Goal: Transaction & Acquisition: Purchase product/service

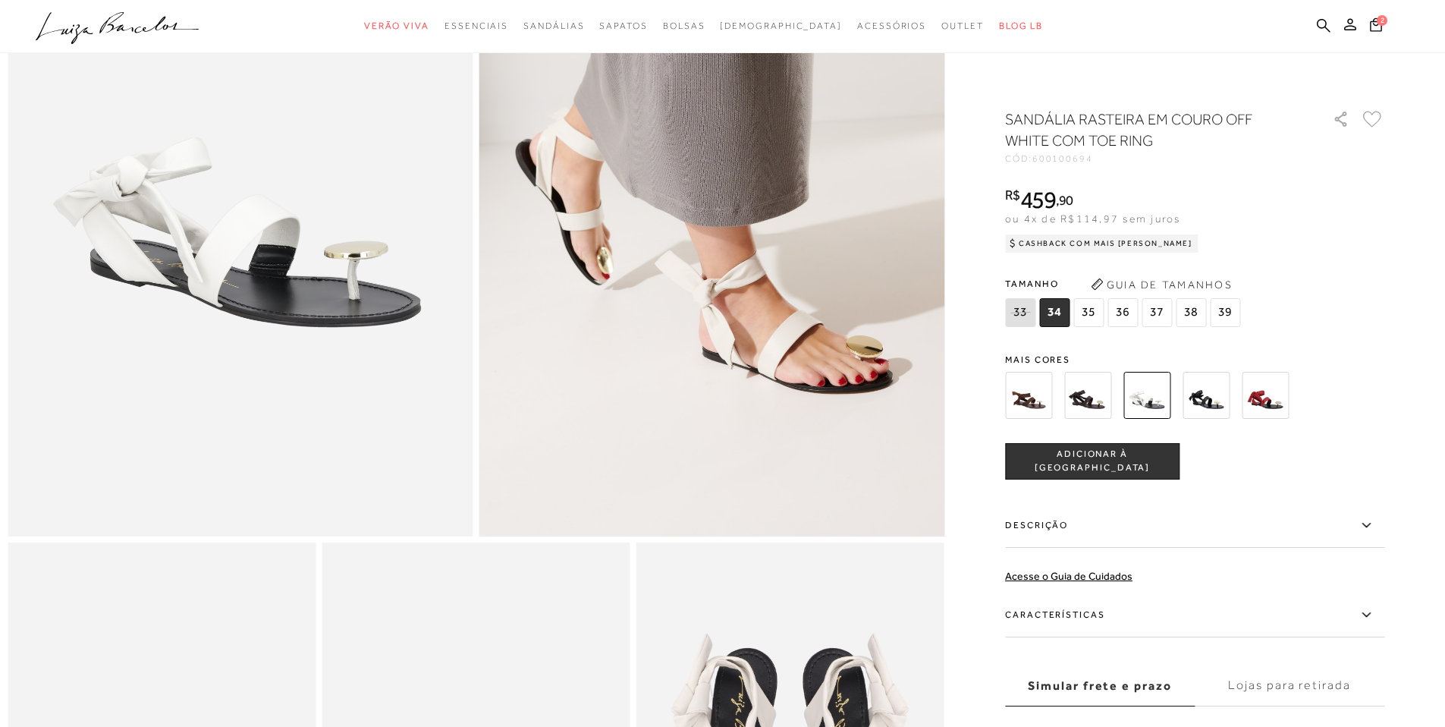
scroll to position [269, 0]
click at [1219, 395] on img at bounding box center [1206, 395] width 47 height 47
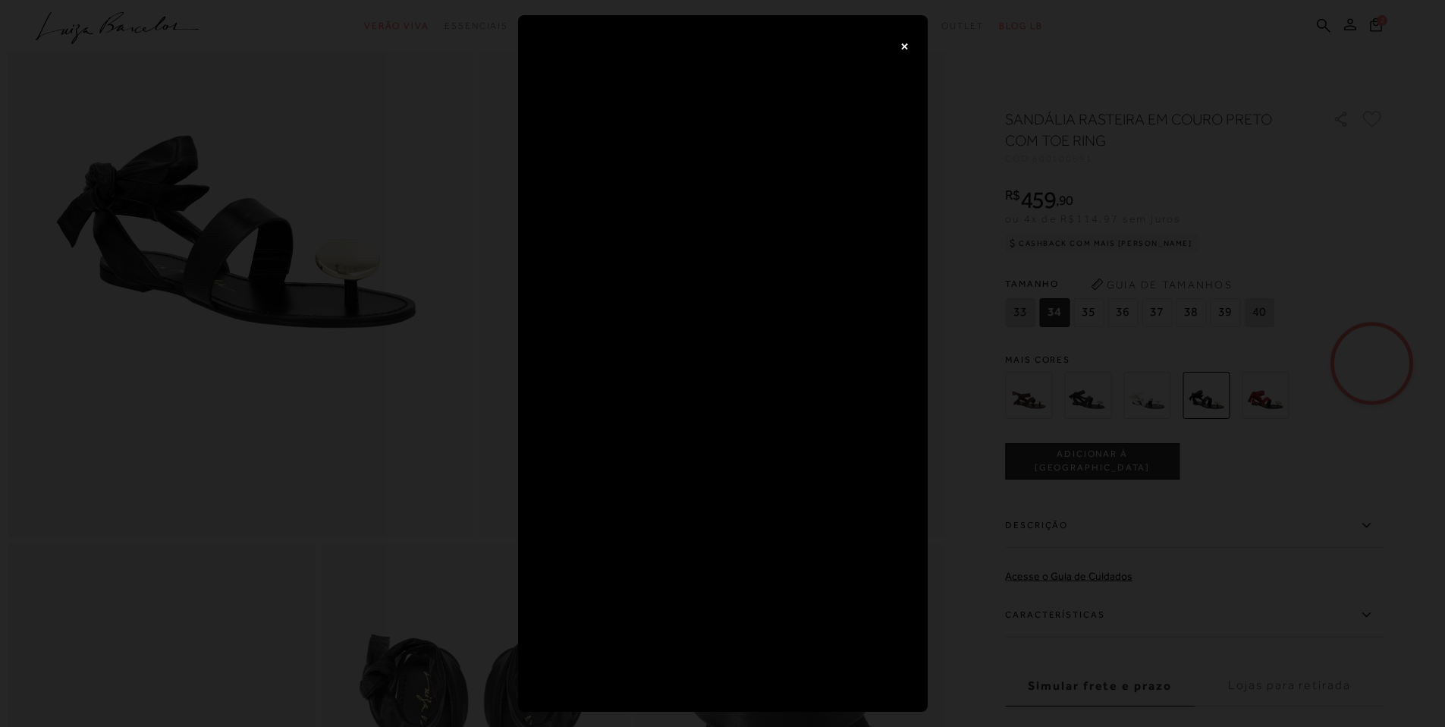
click at [896, 49] on button "×" at bounding box center [905, 45] width 30 height 30
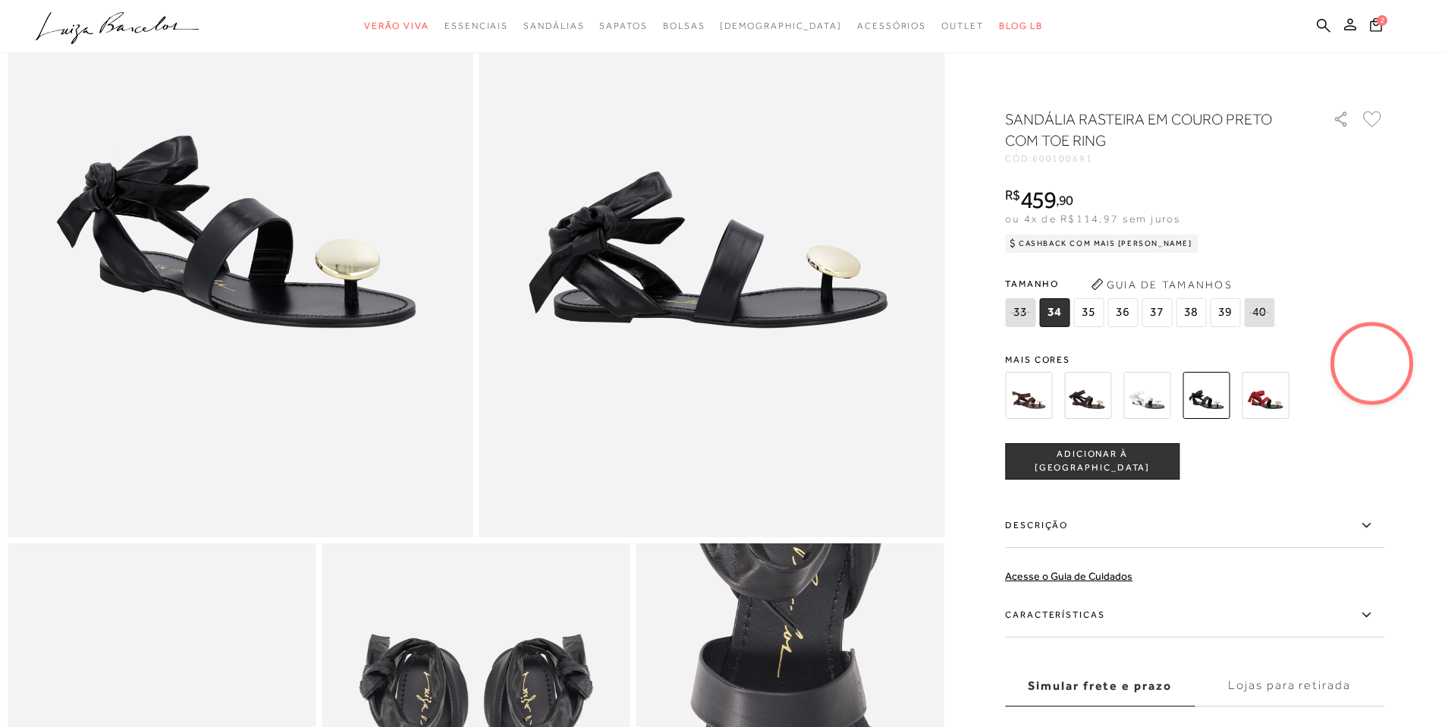
click at [1269, 404] on img at bounding box center [1265, 395] width 47 height 47
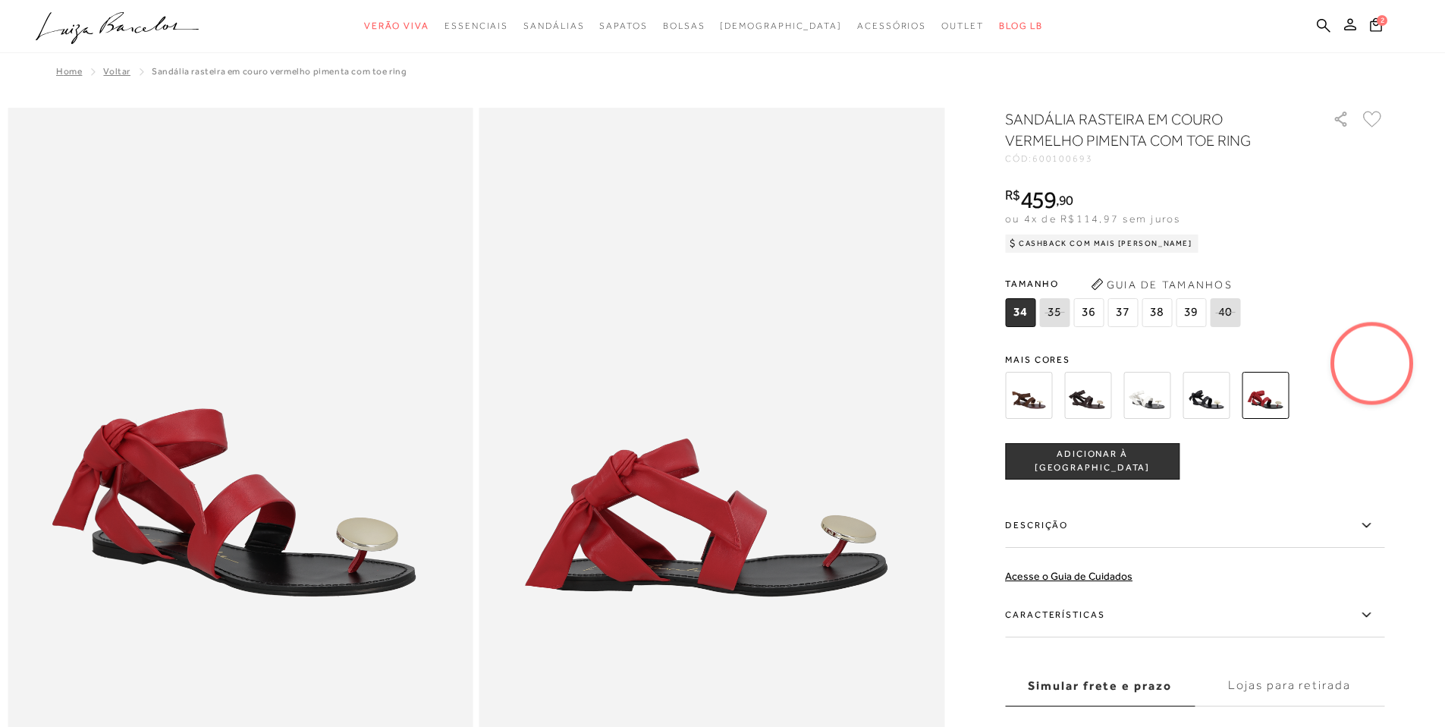
click at [1036, 394] on img at bounding box center [1028, 395] width 47 height 47
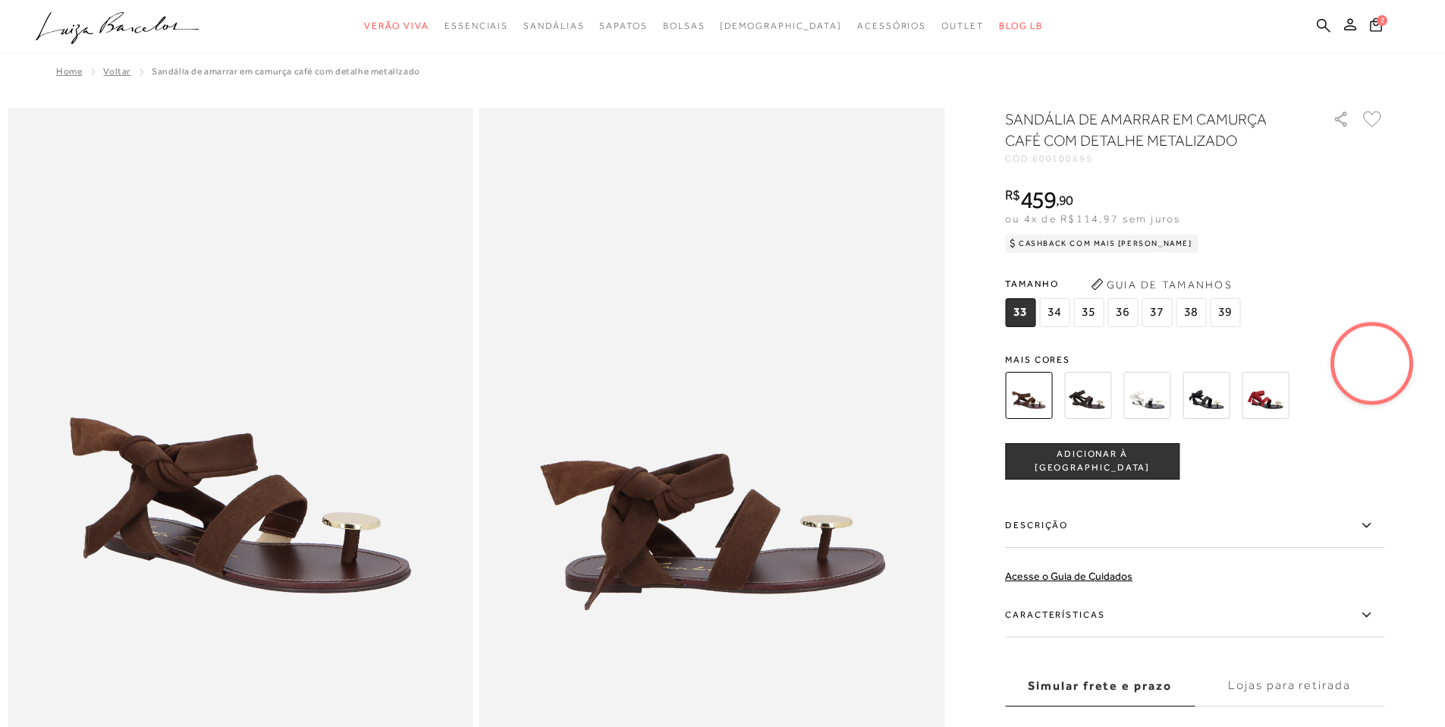
click at [1089, 398] on img at bounding box center [1088, 395] width 47 height 47
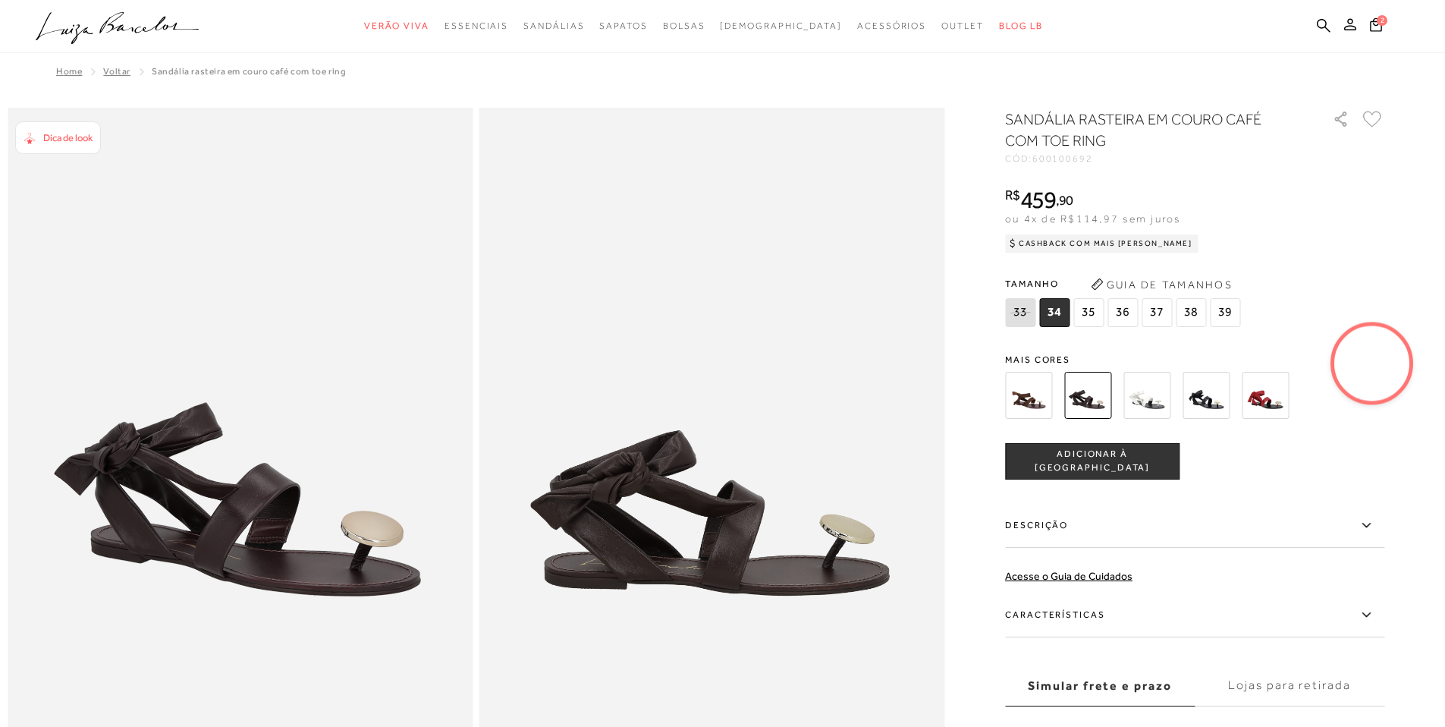
click at [1038, 398] on img at bounding box center [1028, 395] width 47 height 47
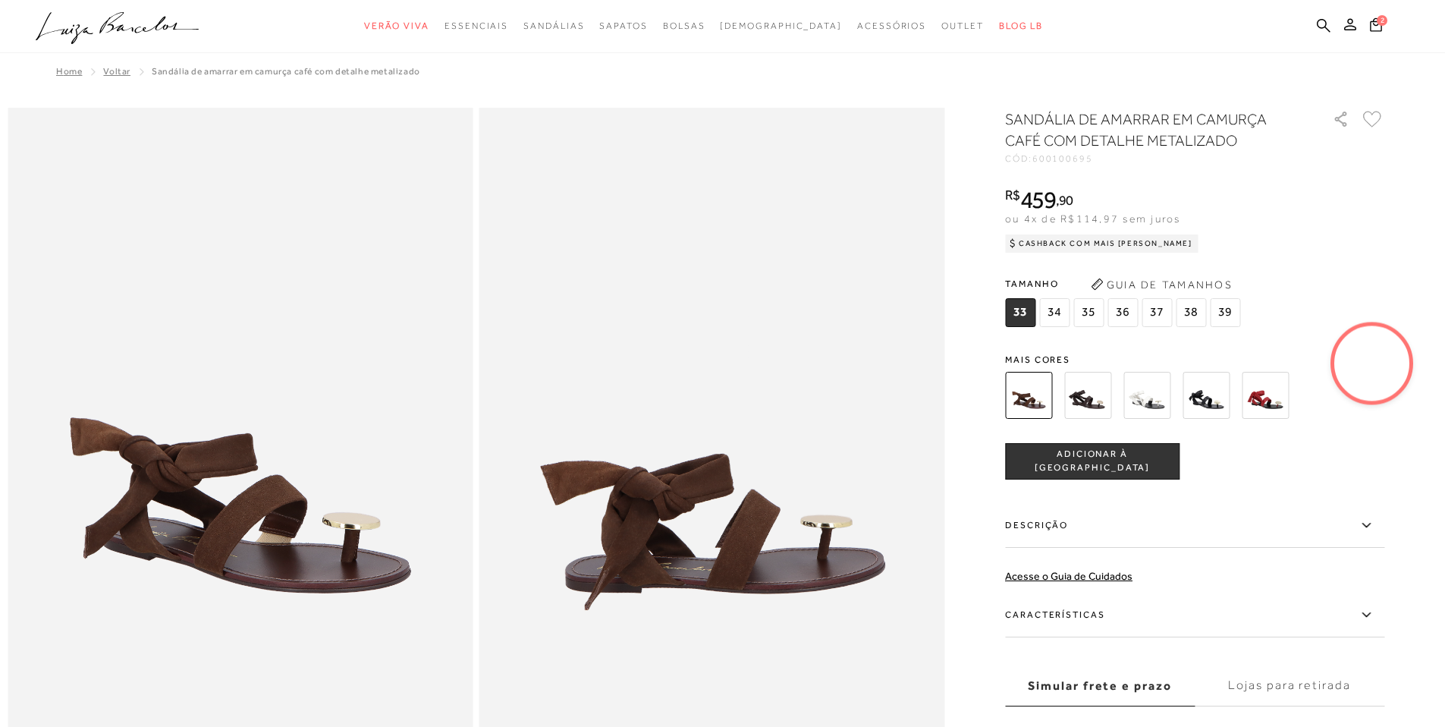
click at [1094, 412] on img at bounding box center [1088, 395] width 47 height 47
click at [1090, 403] on img at bounding box center [1088, 395] width 47 height 47
click at [1104, 393] on img at bounding box center [1088, 395] width 47 height 47
click at [1146, 399] on img at bounding box center [1147, 395] width 47 height 47
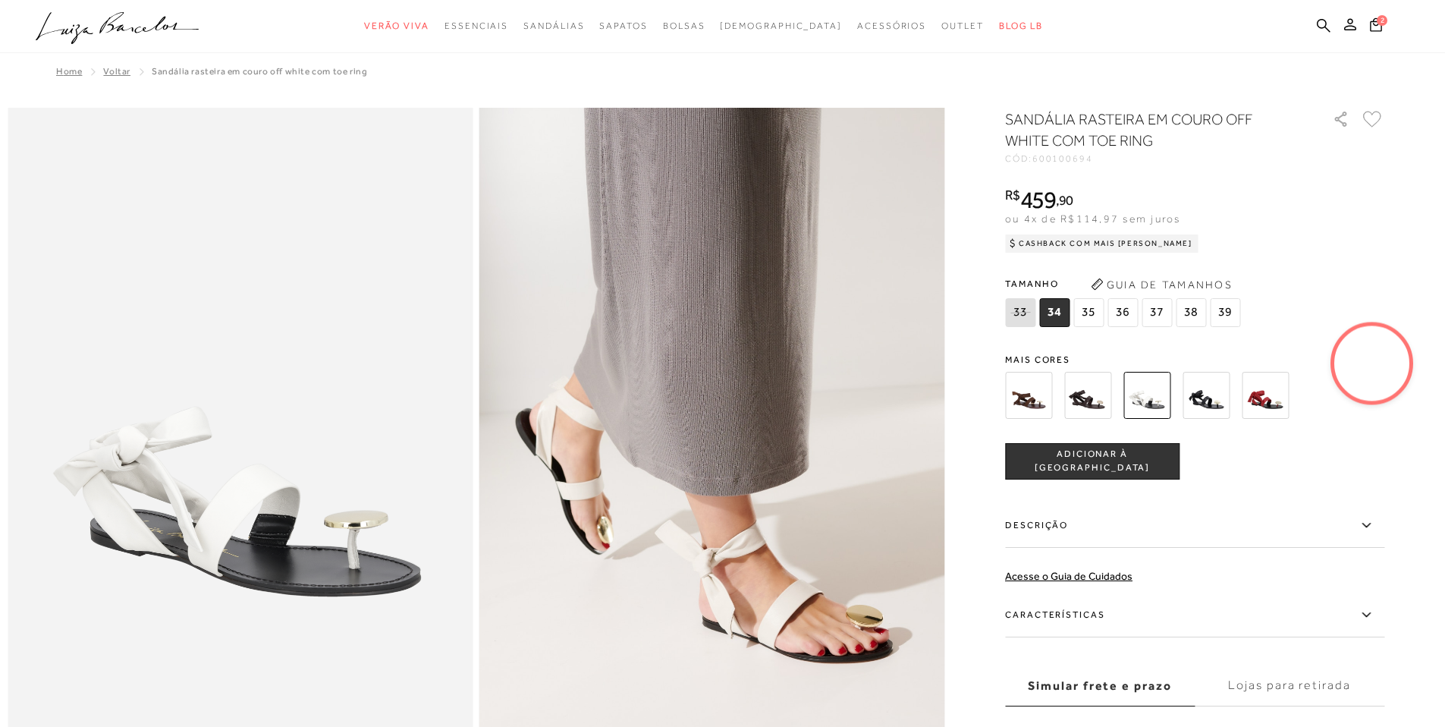
click at [1084, 394] on img at bounding box center [1088, 395] width 47 height 47
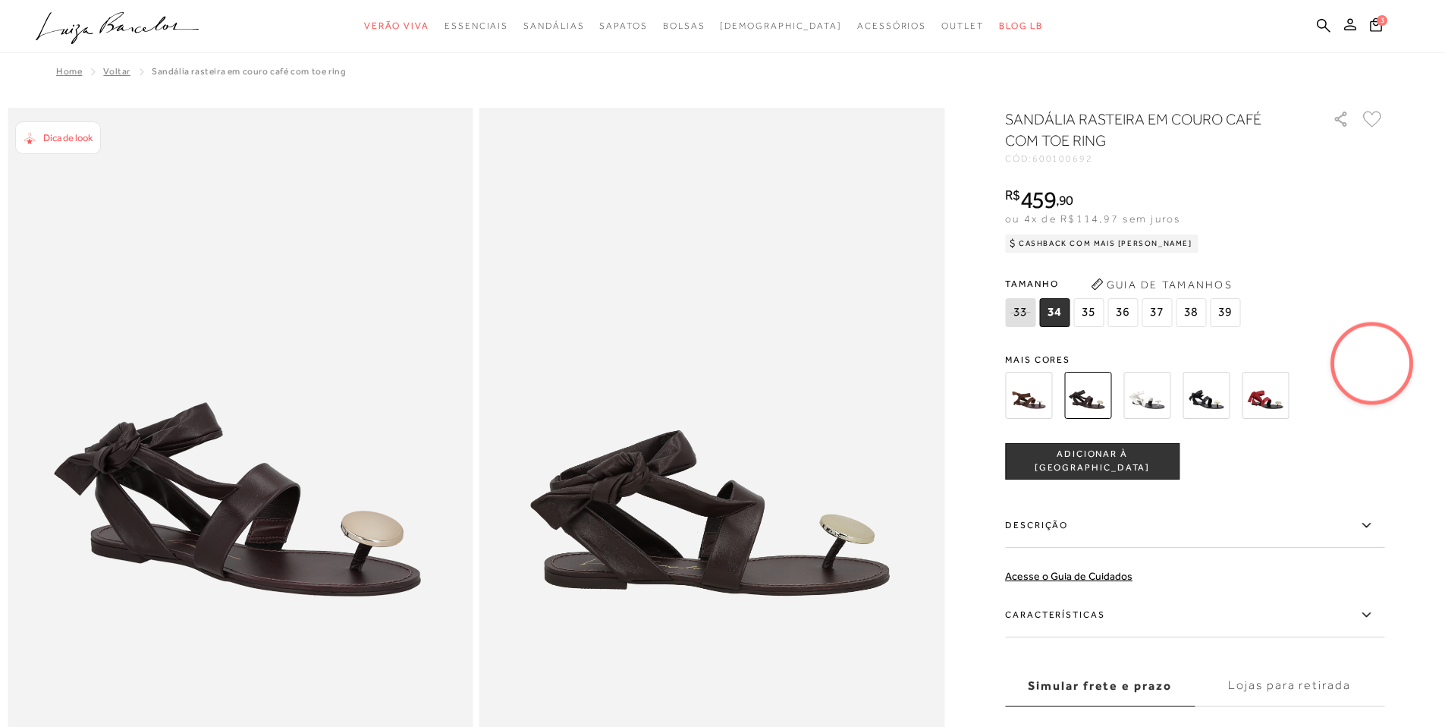
click at [1163, 401] on img at bounding box center [1147, 395] width 47 height 47
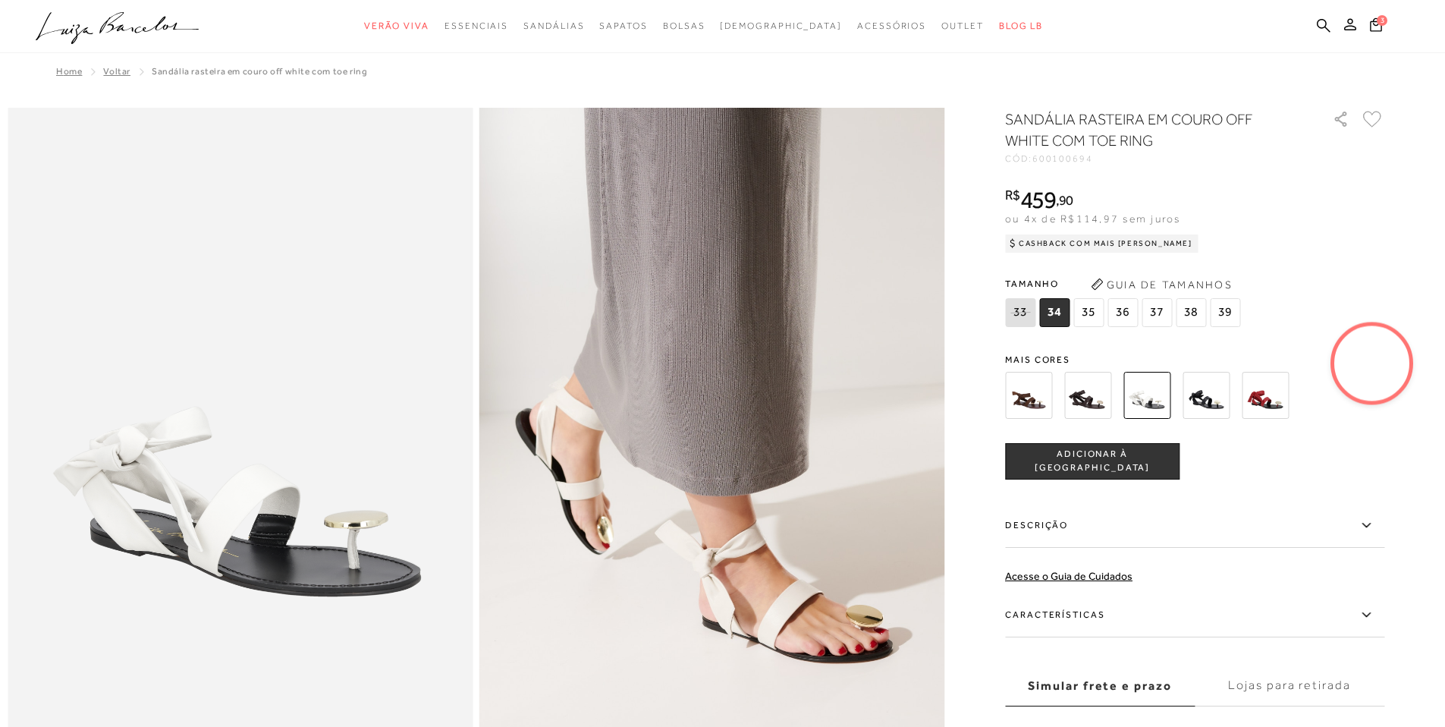
click at [1099, 398] on img at bounding box center [1088, 395] width 47 height 47
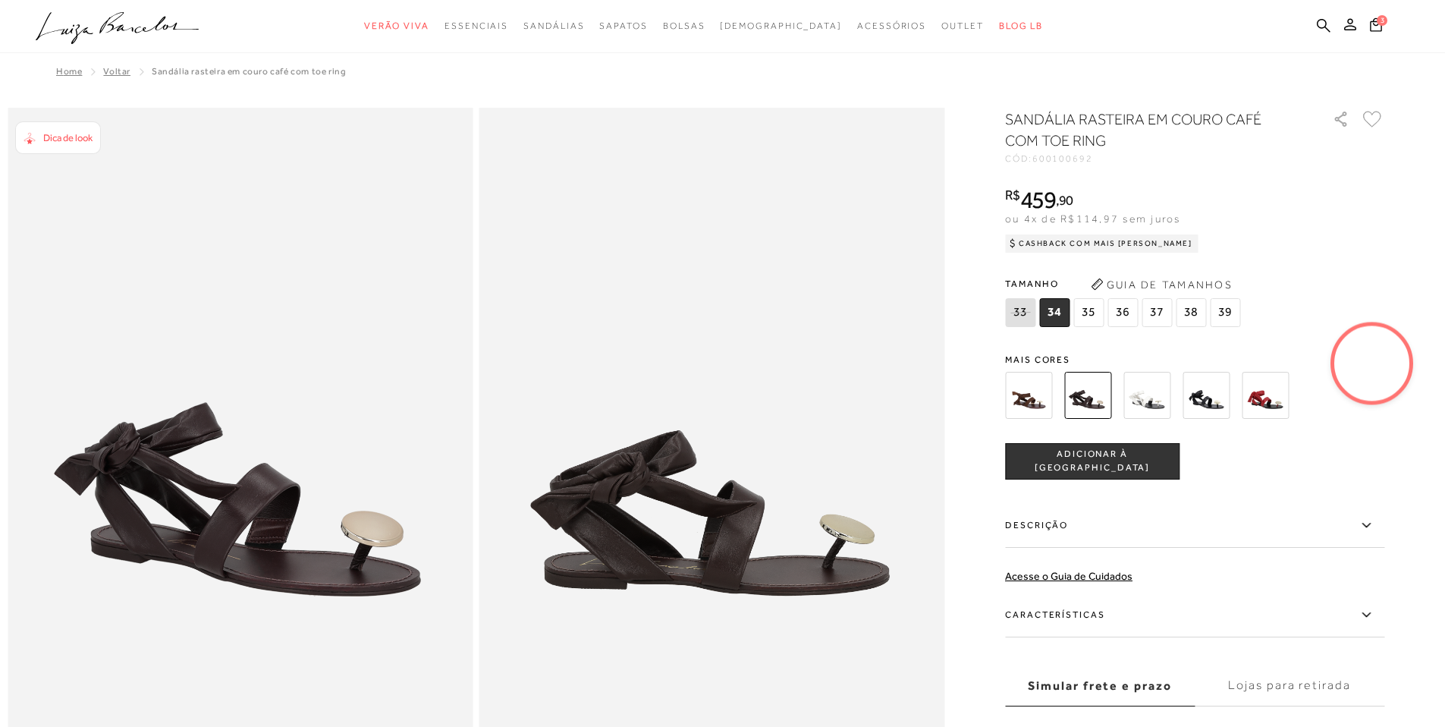
click at [1042, 395] on img at bounding box center [1028, 395] width 47 height 47
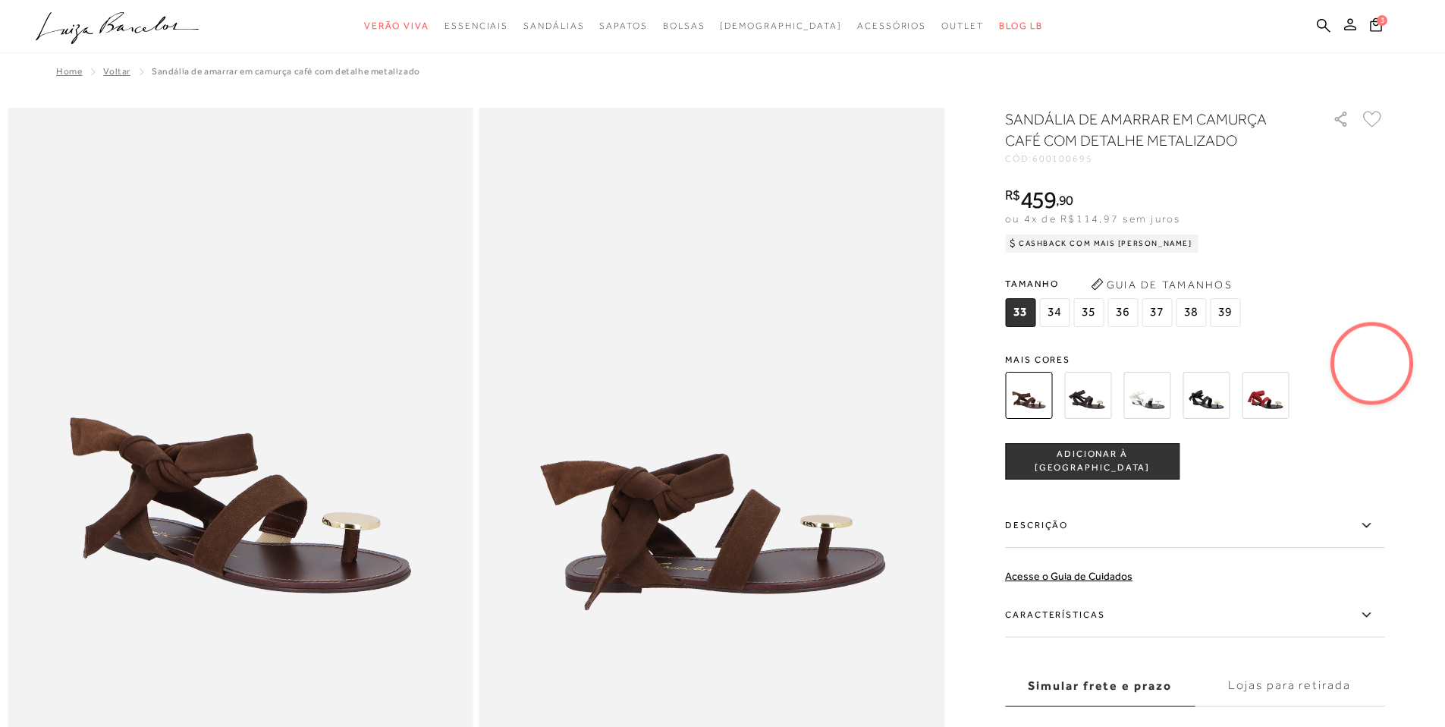
click at [1094, 398] on img at bounding box center [1088, 395] width 47 height 47
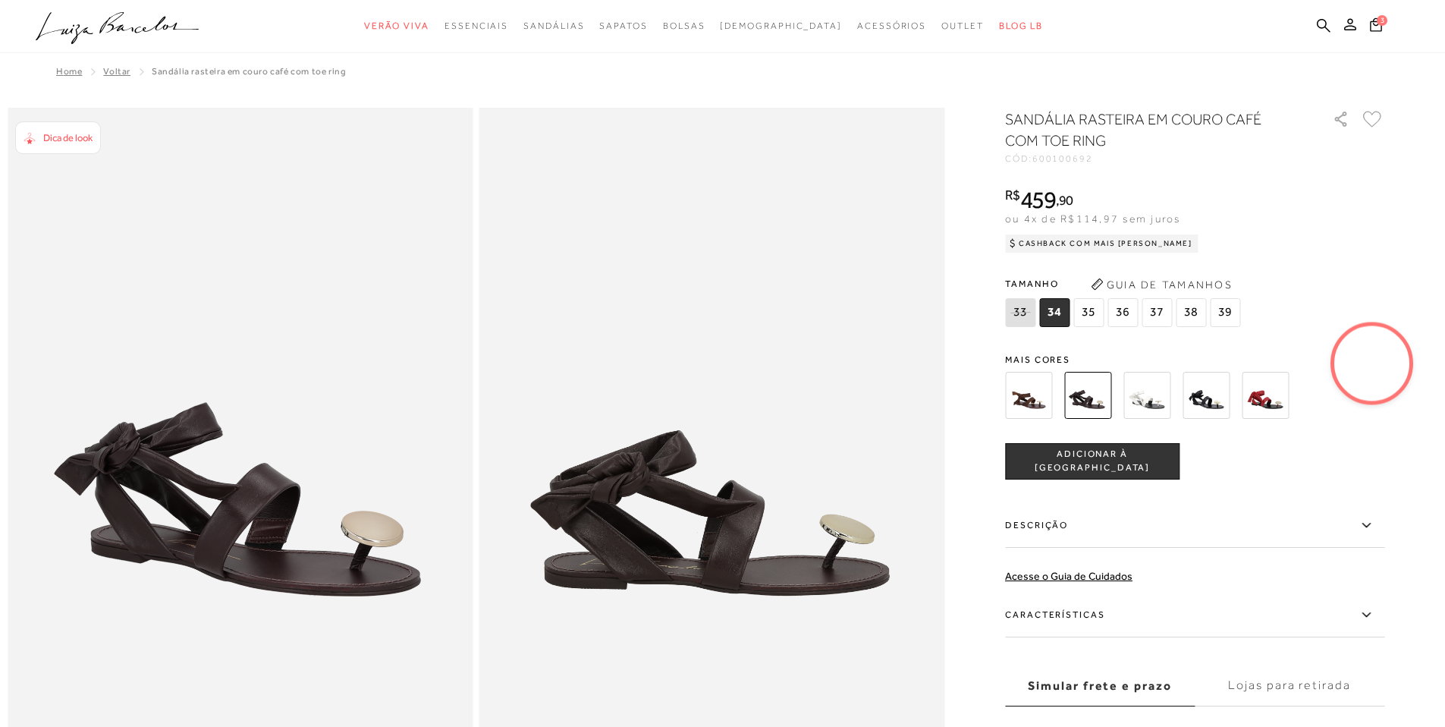
click at [1095, 314] on span "35" at bounding box center [1089, 312] width 30 height 29
click at [1102, 454] on span "ADICIONAR À [GEOGRAPHIC_DATA]" at bounding box center [1092, 461] width 173 height 27
click at [1370, 24] on icon at bounding box center [1377, 24] width 14 height 16
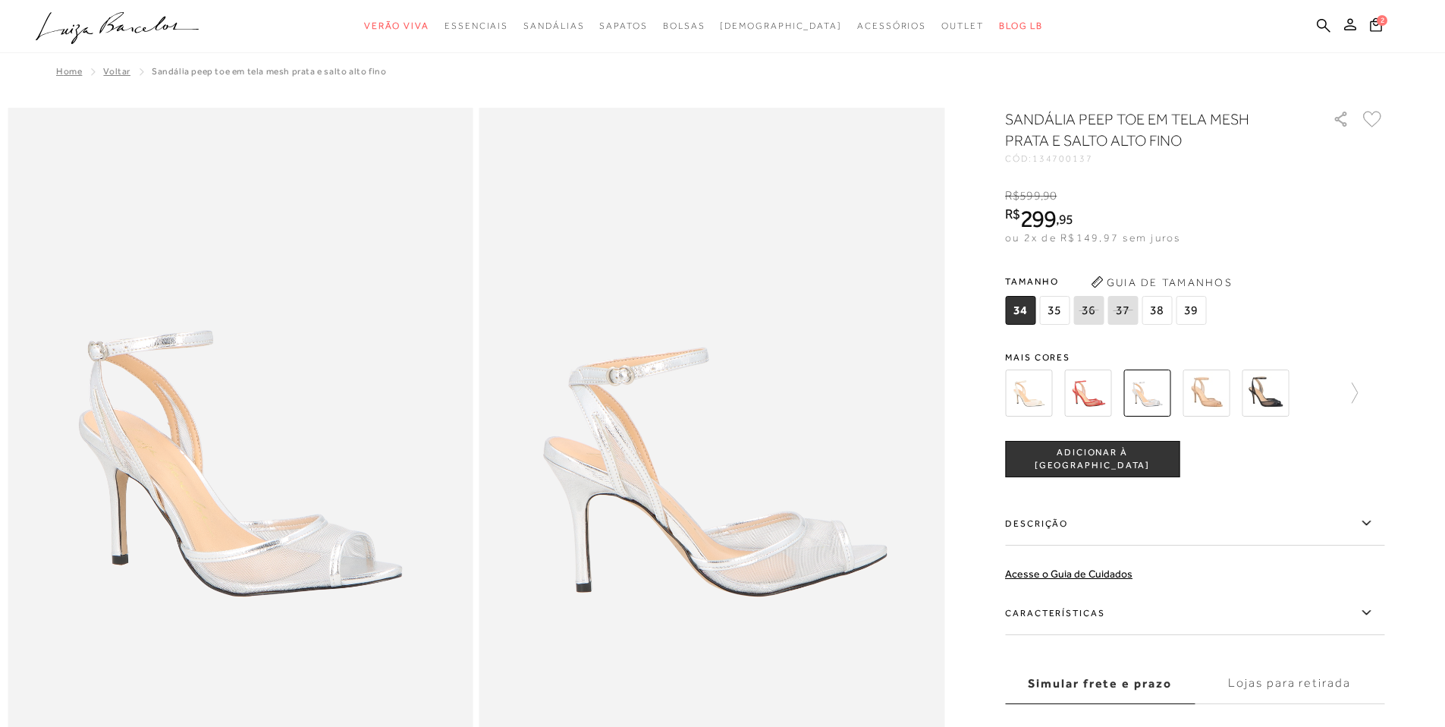
click at [1216, 383] on img at bounding box center [1206, 393] width 47 height 47
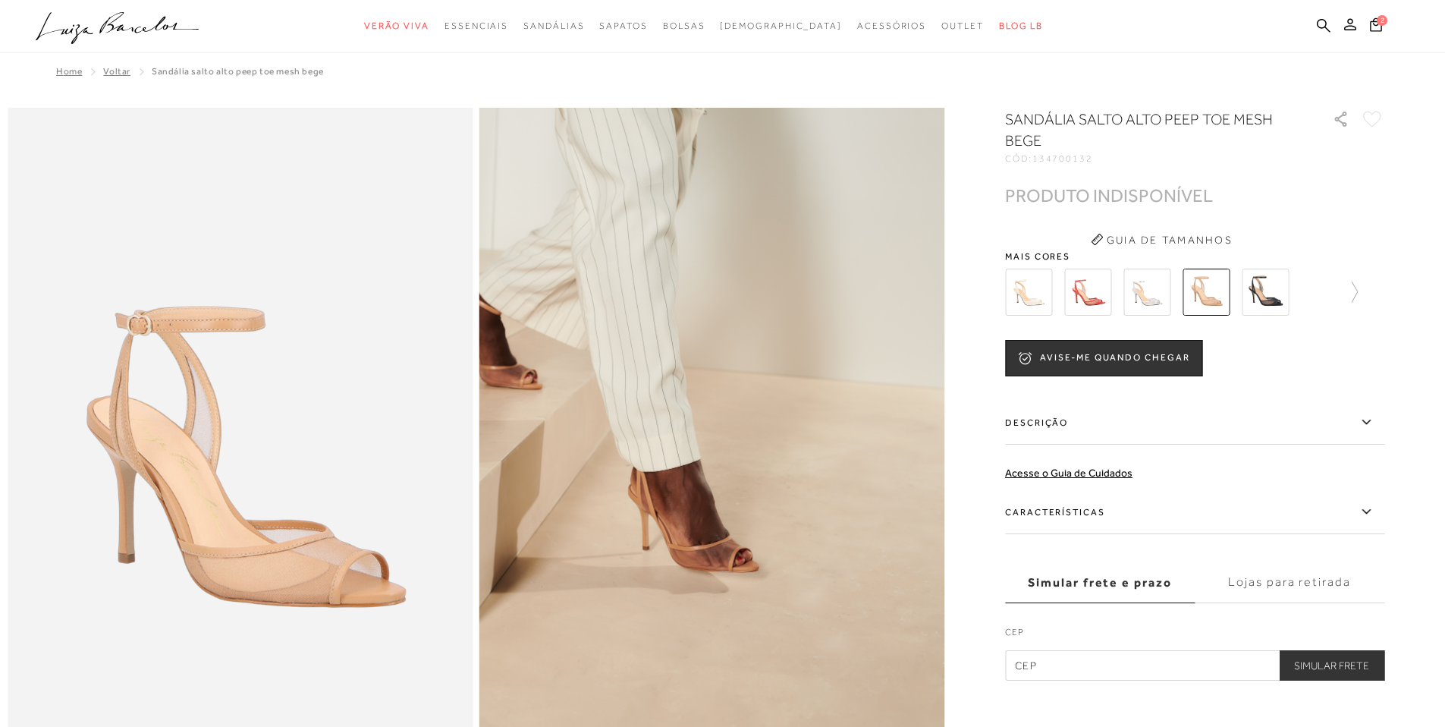
click at [1272, 282] on img at bounding box center [1265, 292] width 47 height 47
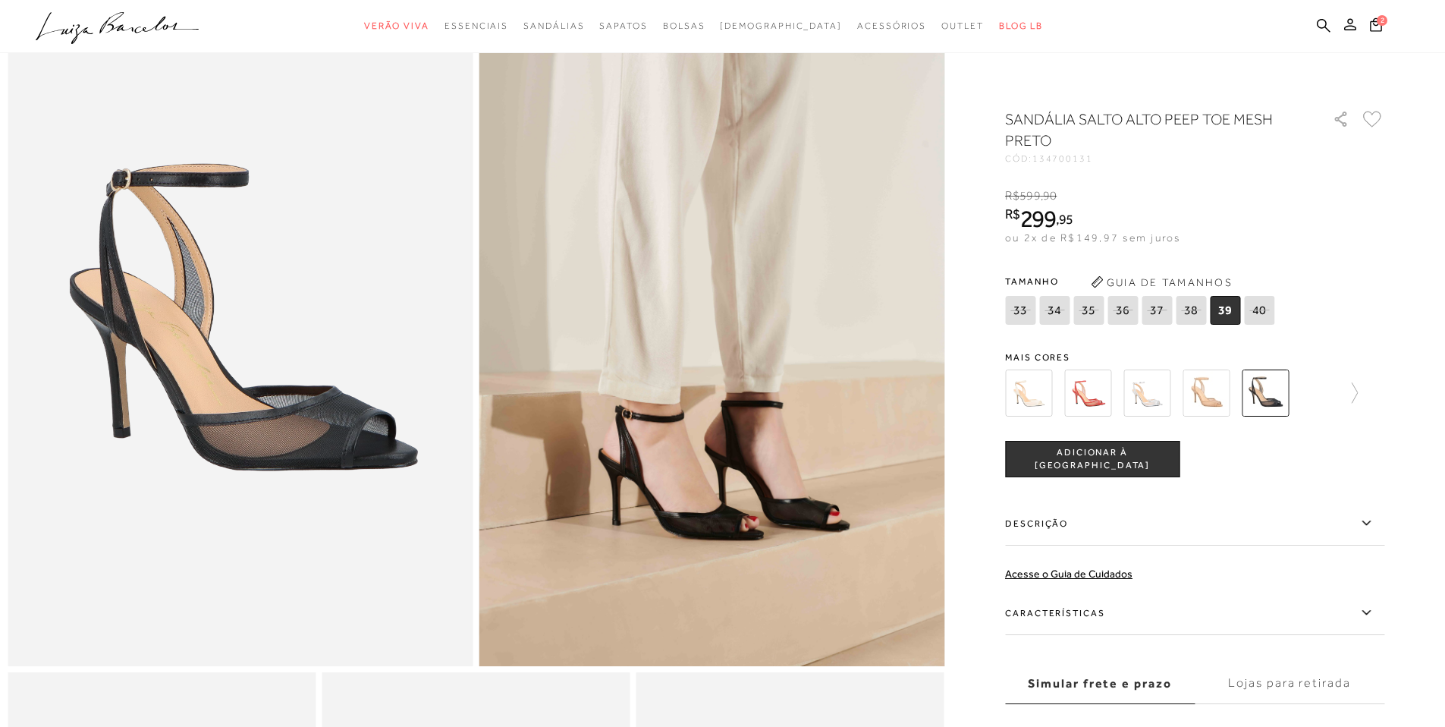
scroll to position [198, 0]
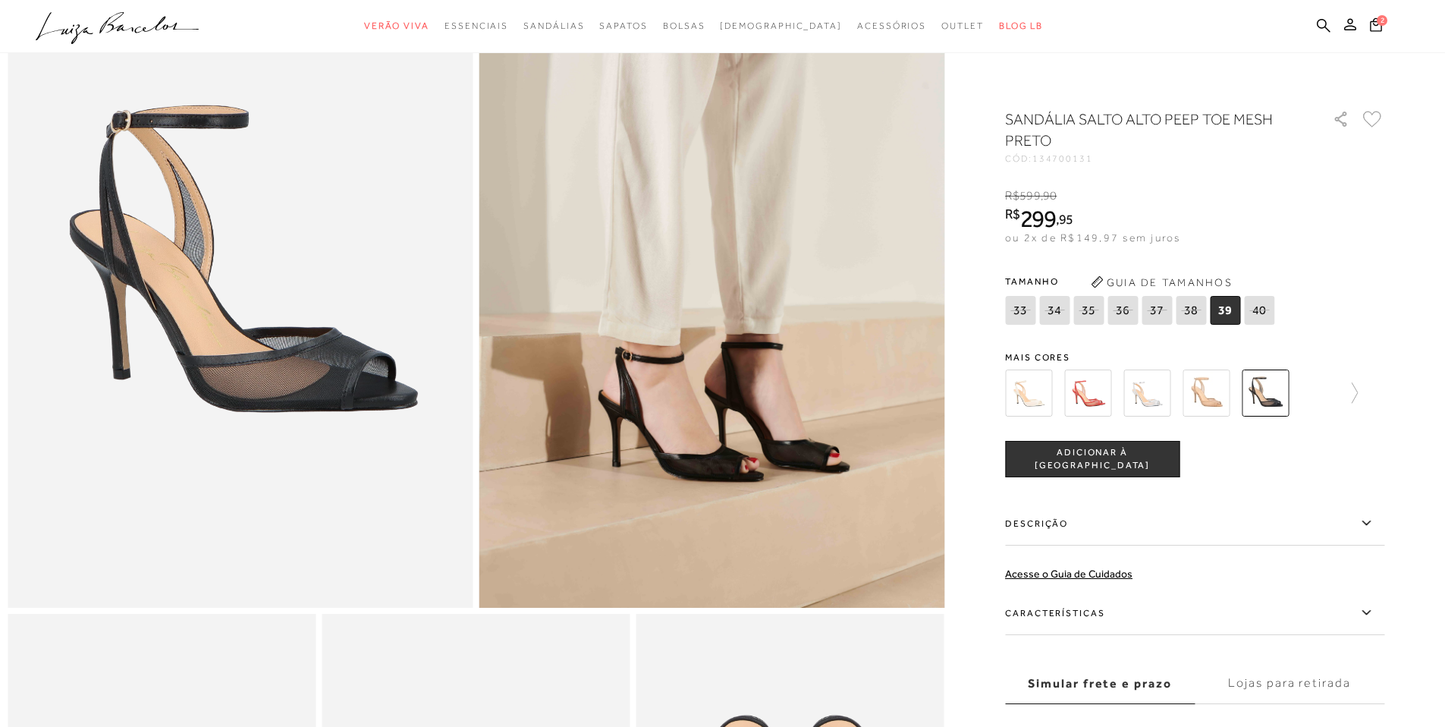
click at [1213, 399] on img at bounding box center [1206, 393] width 47 height 47
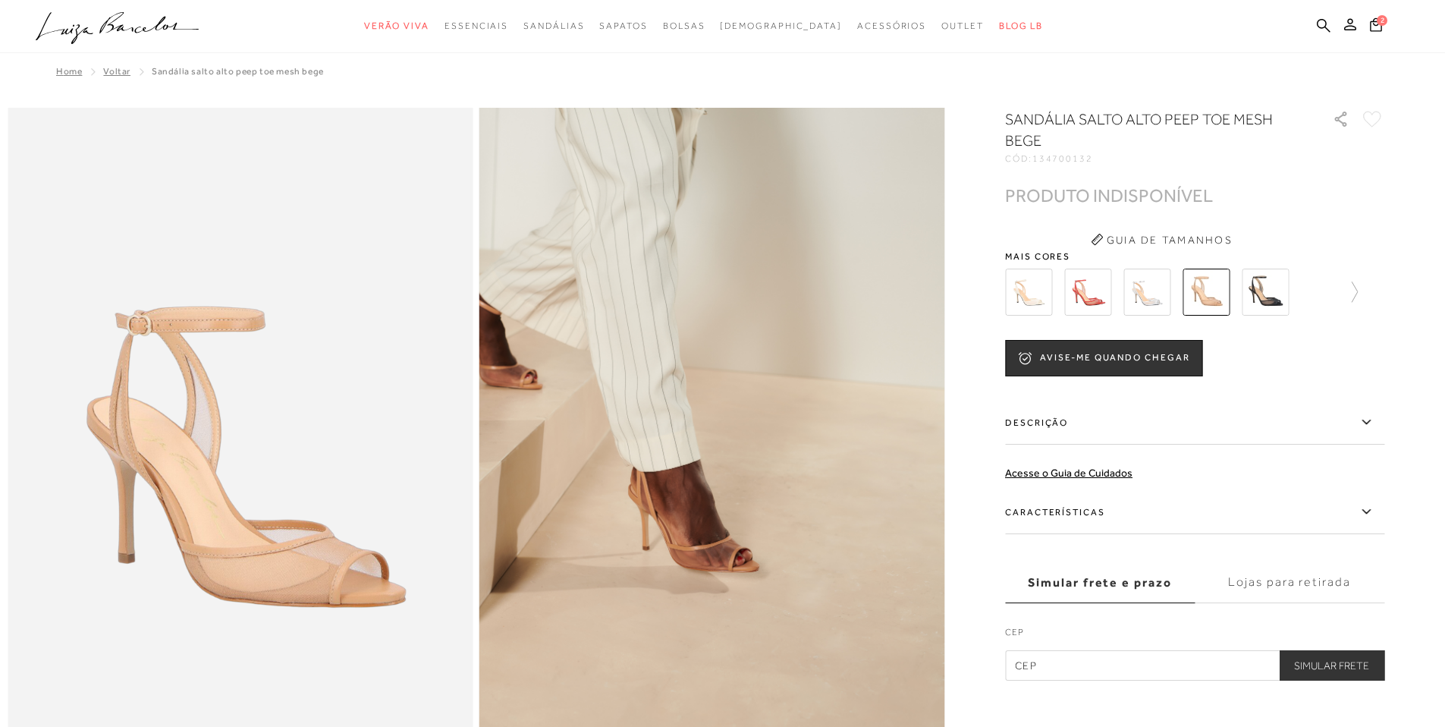
click at [1139, 299] on img at bounding box center [1147, 292] width 47 height 47
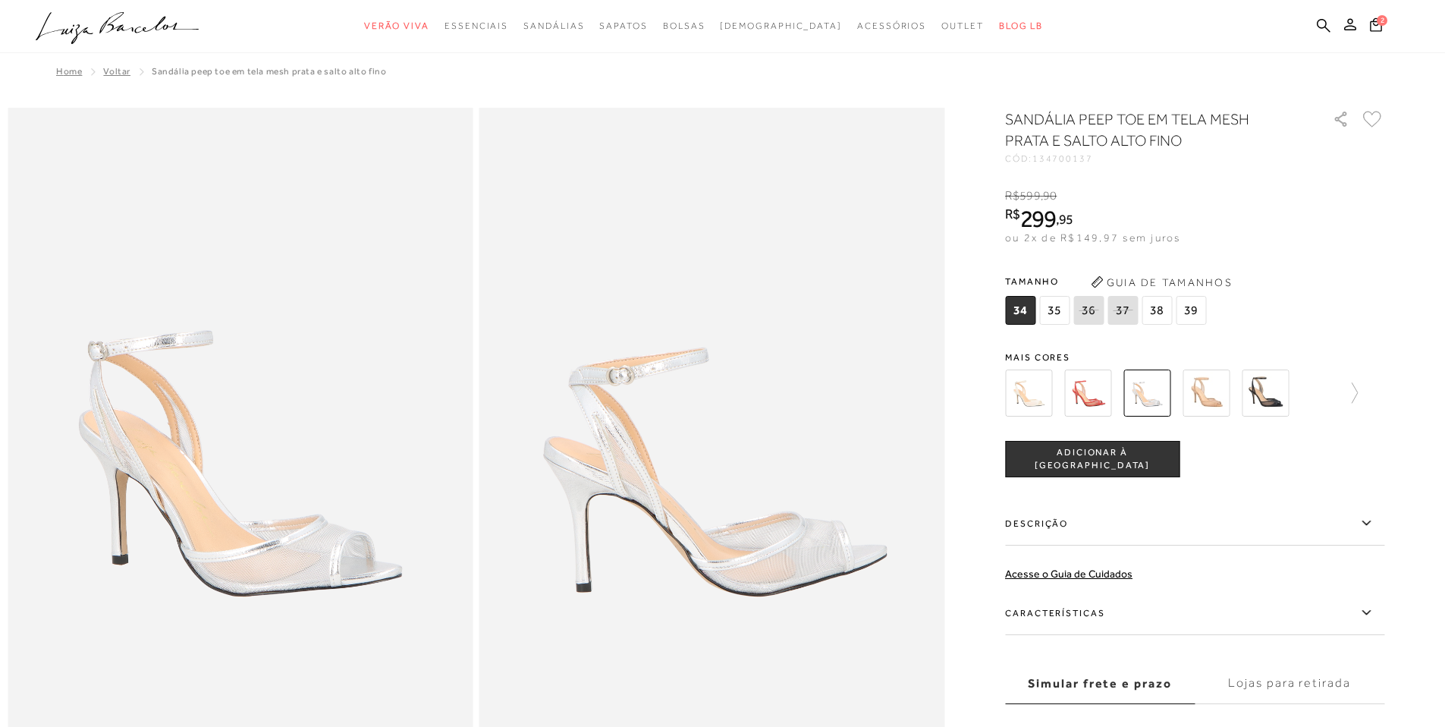
click at [1020, 404] on img at bounding box center [1028, 393] width 47 height 47
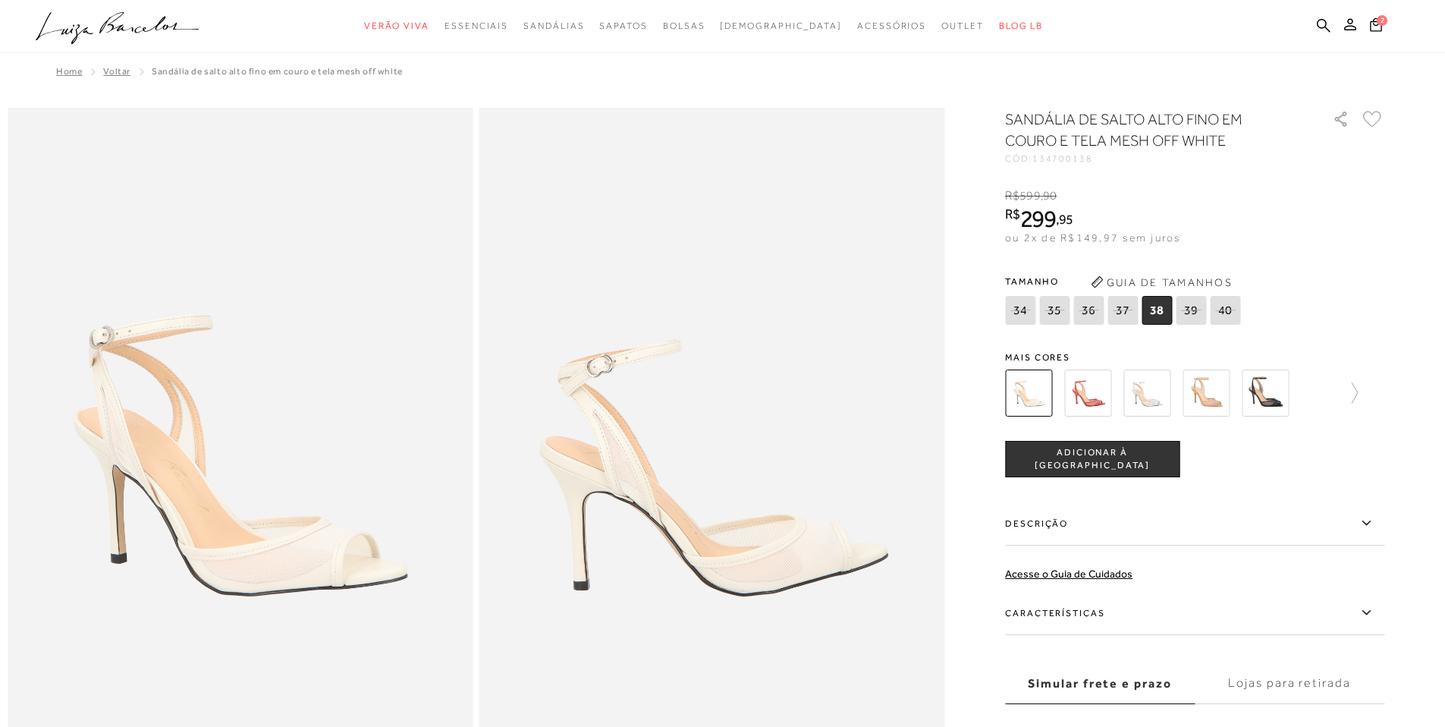
click at [1163, 524] on label "Descrição" at bounding box center [1194, 524] width 379 height 44
click at [0, 0] on input "Descrição" at bounding box center [0, 0] width 0 height 0
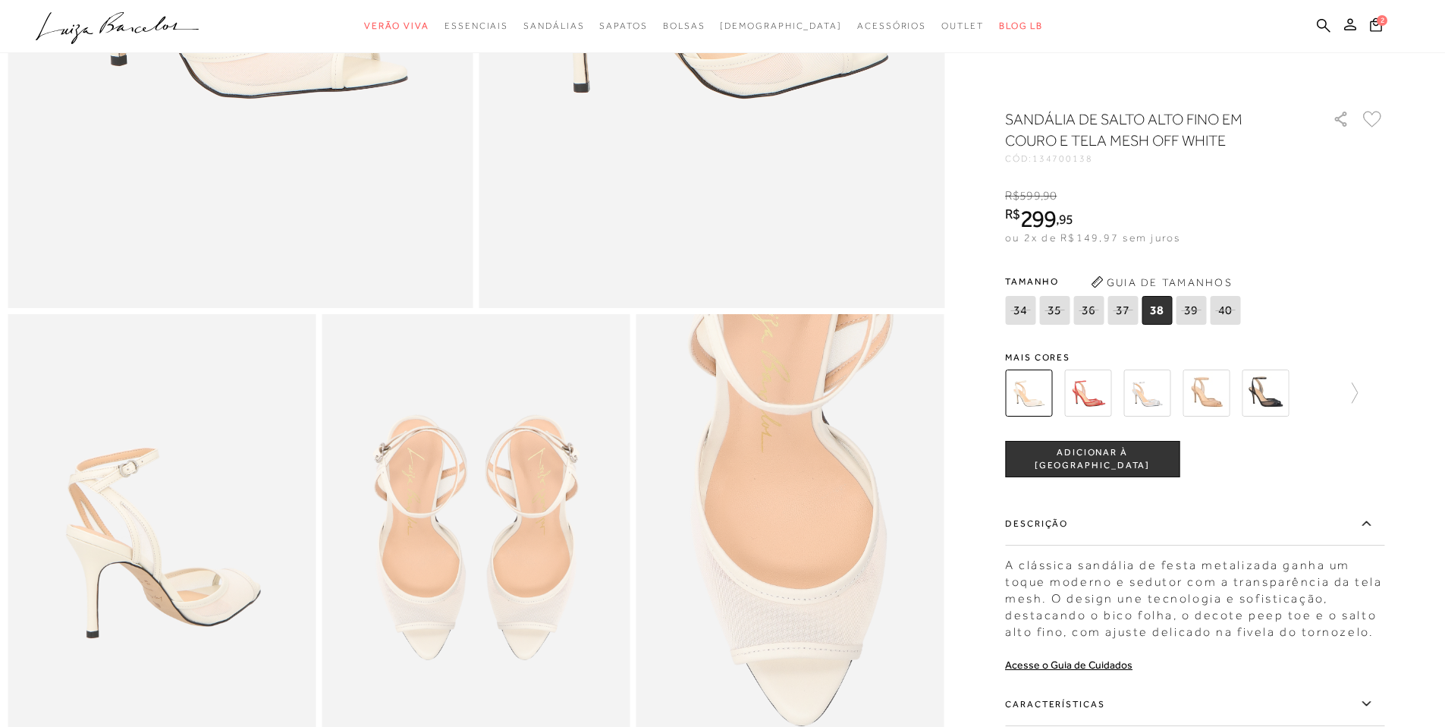
scroll to position [546, 0]
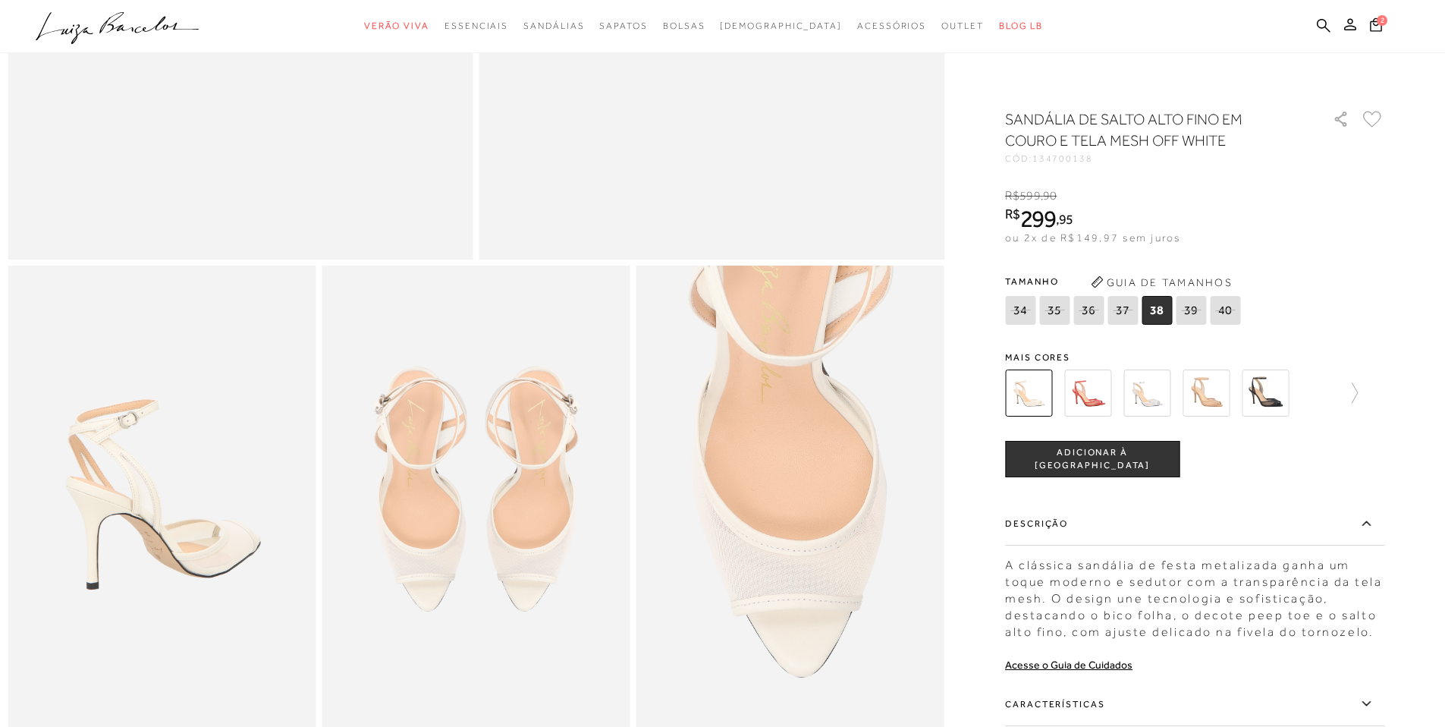
click at [1085, 714] on label "Características" at bounding box center [1194, 704] width 379 height 44
click at [0, 0] on input "Características" at bounding box center [0, 0] width 0 height 0
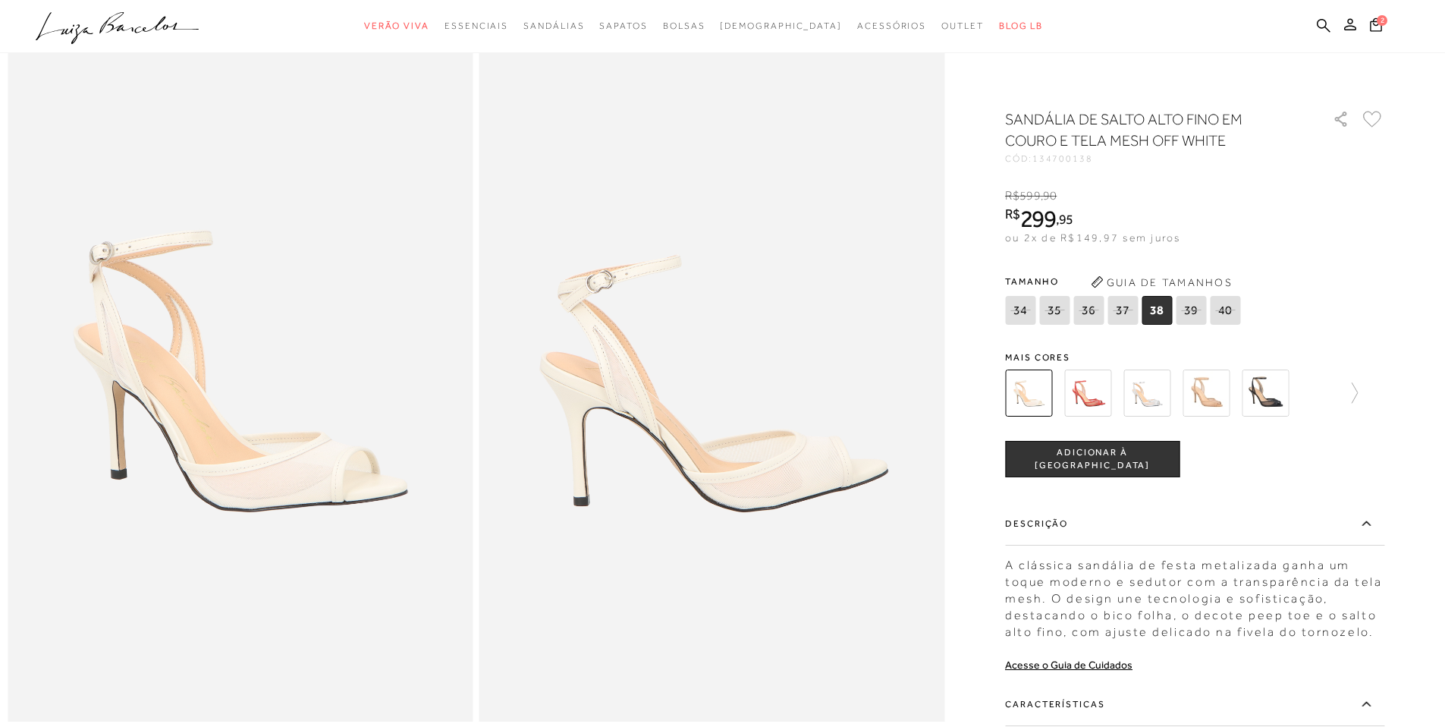
scroll to position [98, 0]
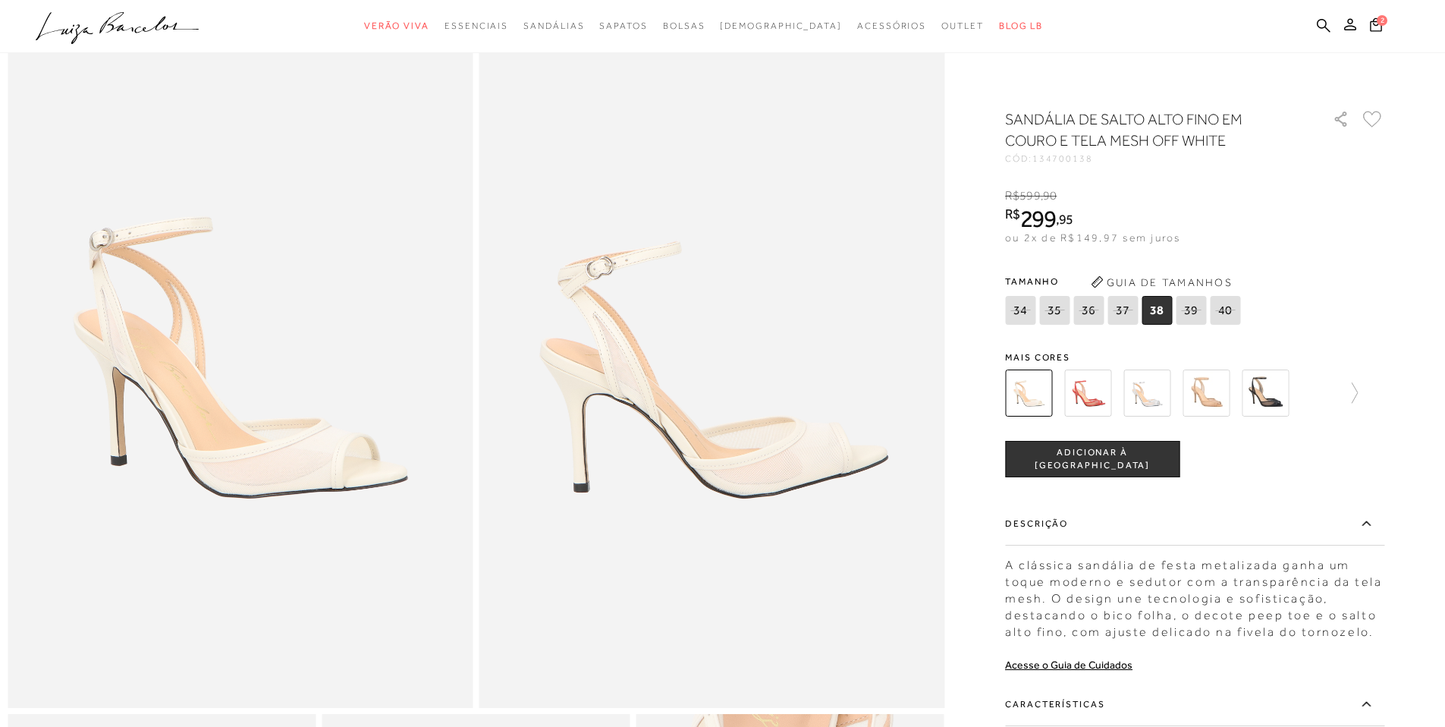
click at [1107, 383] on img at bounding box center [1088, 393] width 47 height 47
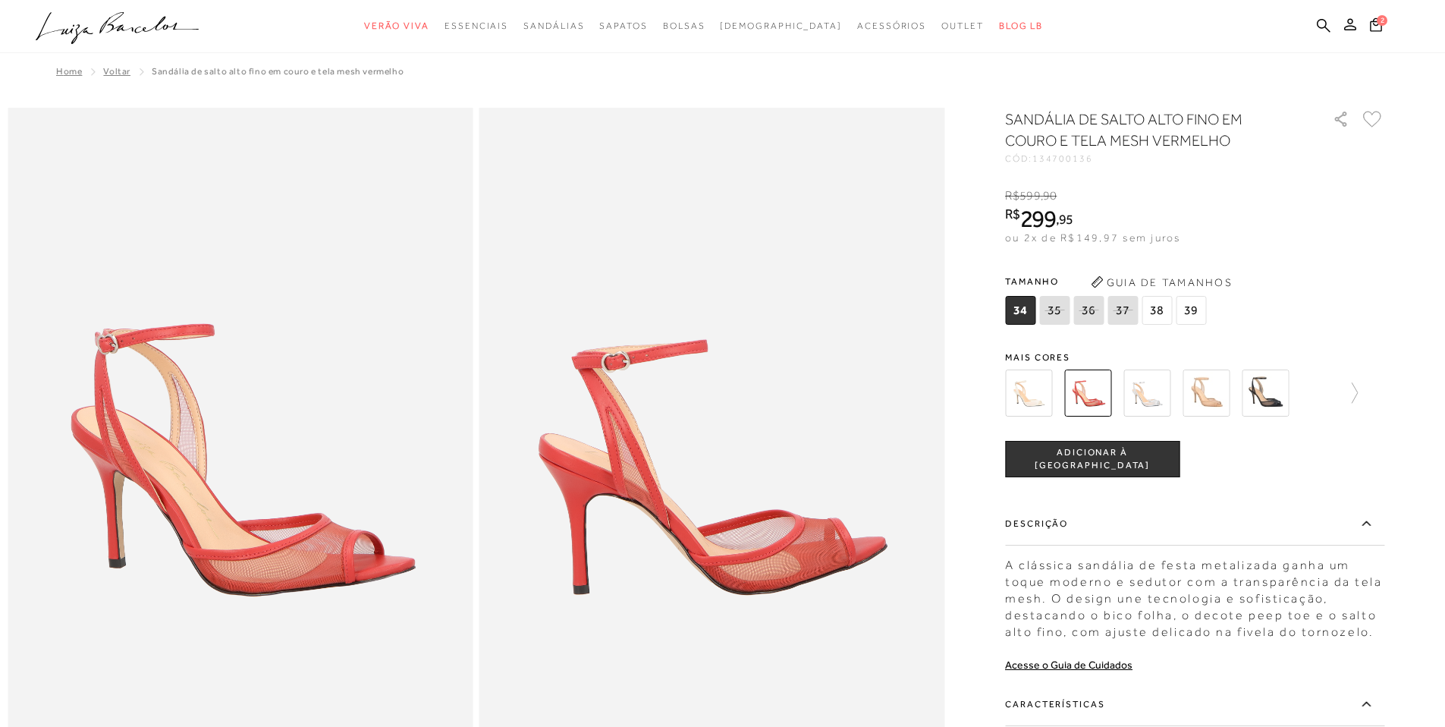
click at [1149, 398] on img at bounding box center [1147, 393] width 47 height 47
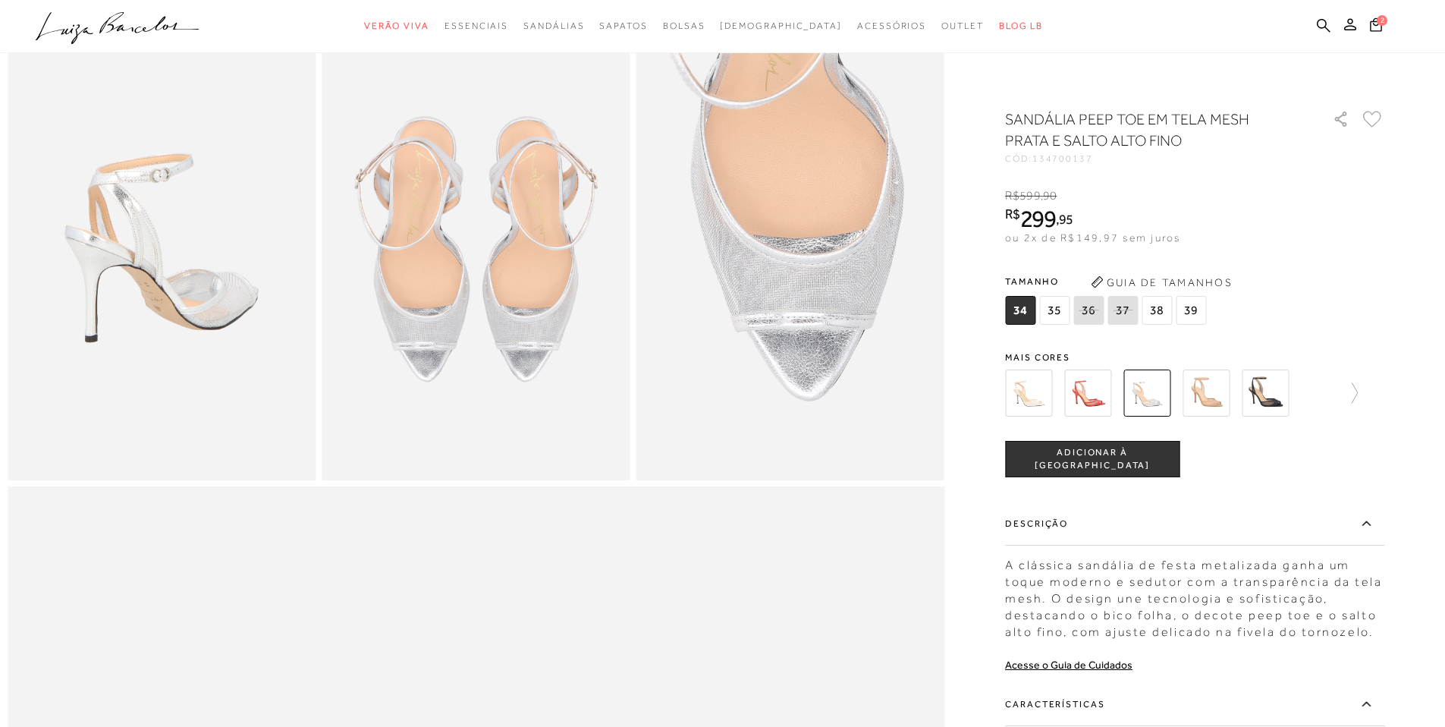
scroll to position [746, 0]
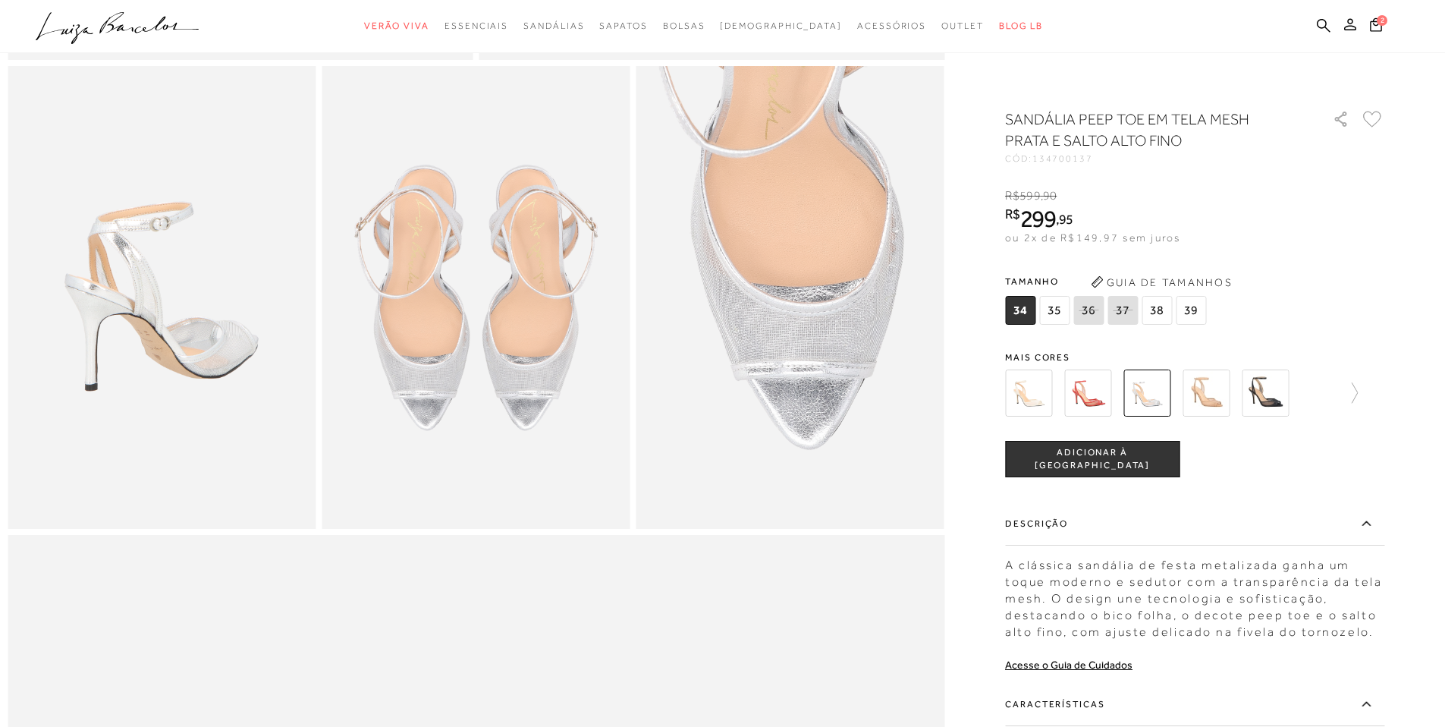
click at [1217, 386] on img at bounding box center [1206, 393] width 47 height 47
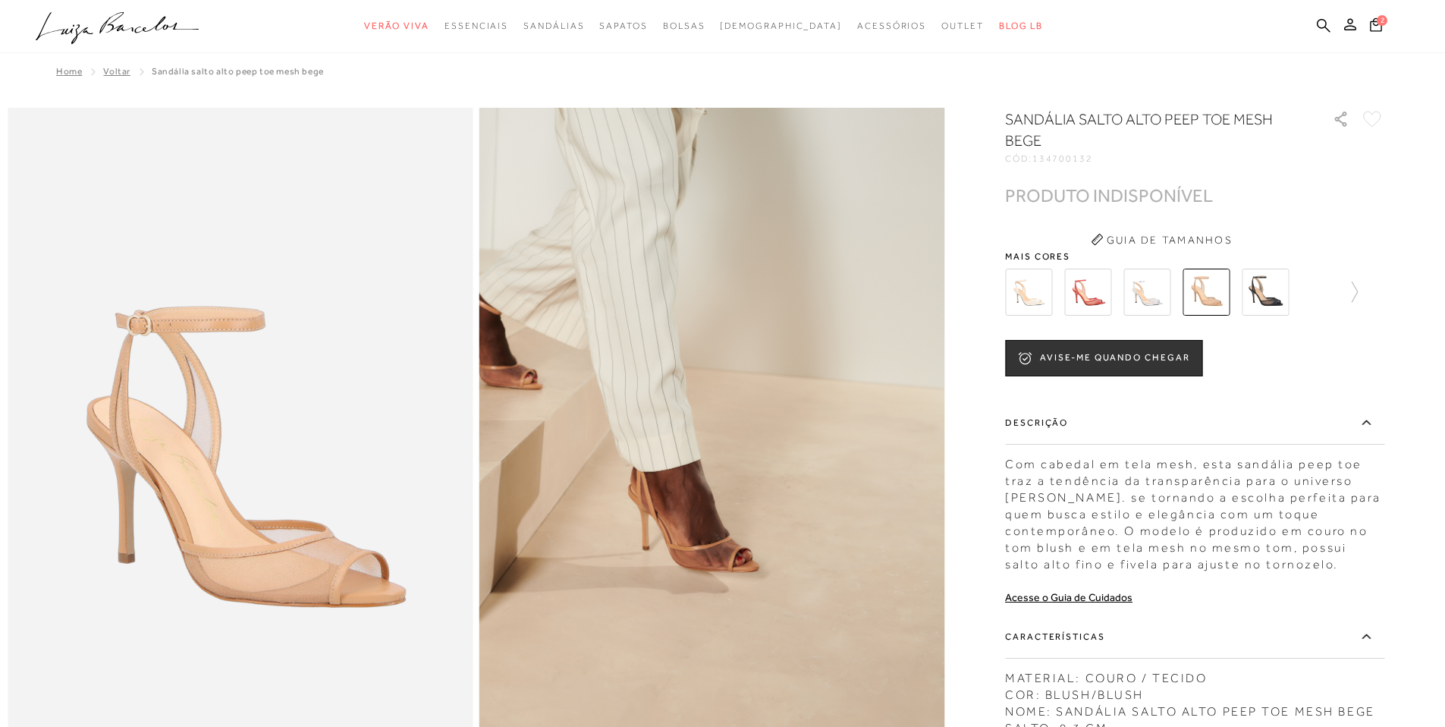
click at [1271, 291] on img at bounding box center [1265, 292] width 47 height 47
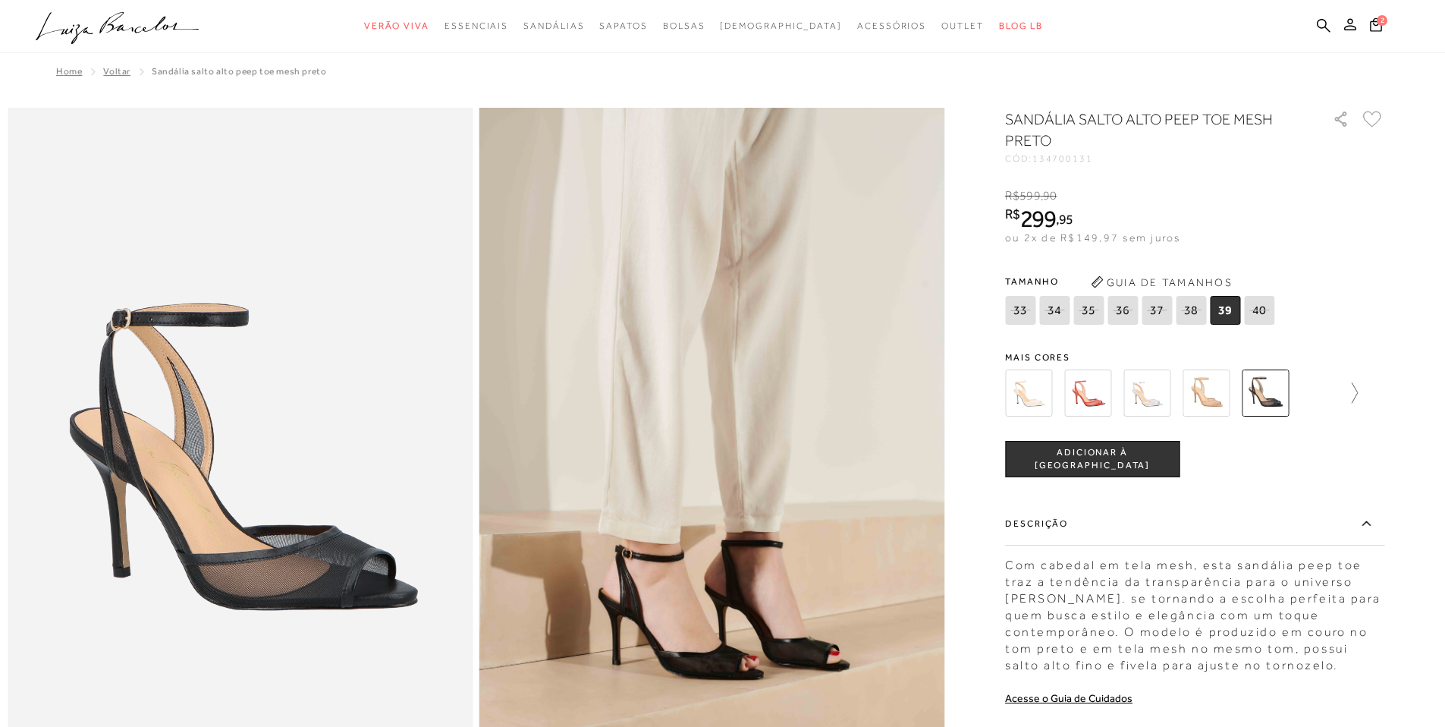
click at [1358, 385] on icon at bounding box center [1347, 392] width 21 height 21
click at [1070, 389] on img at bounding box center [1055, 393] width 47 height 47
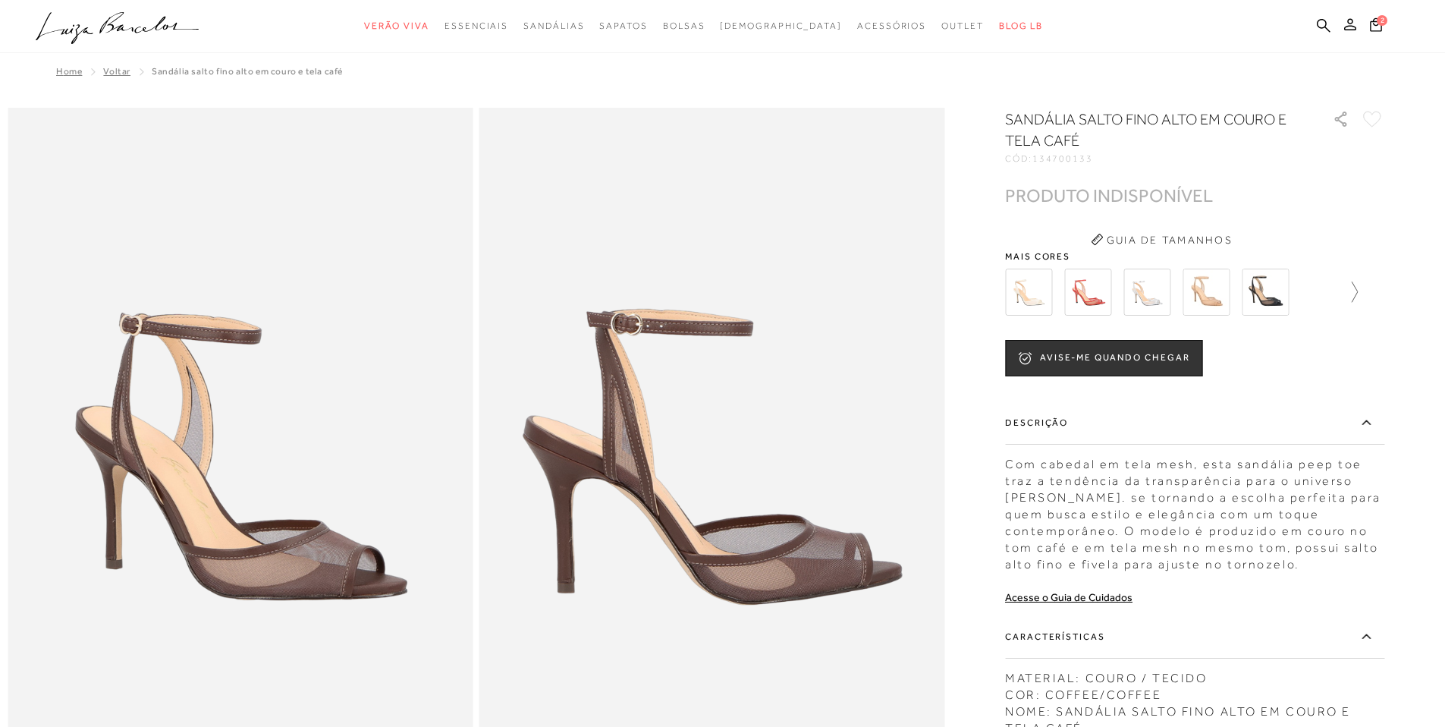
click at [1358, 300] on icon at bounding box center [1347, 292] width 21 height 21
click at [1109, 296] on img at bounding box center [1114, 292] width 47 height 47
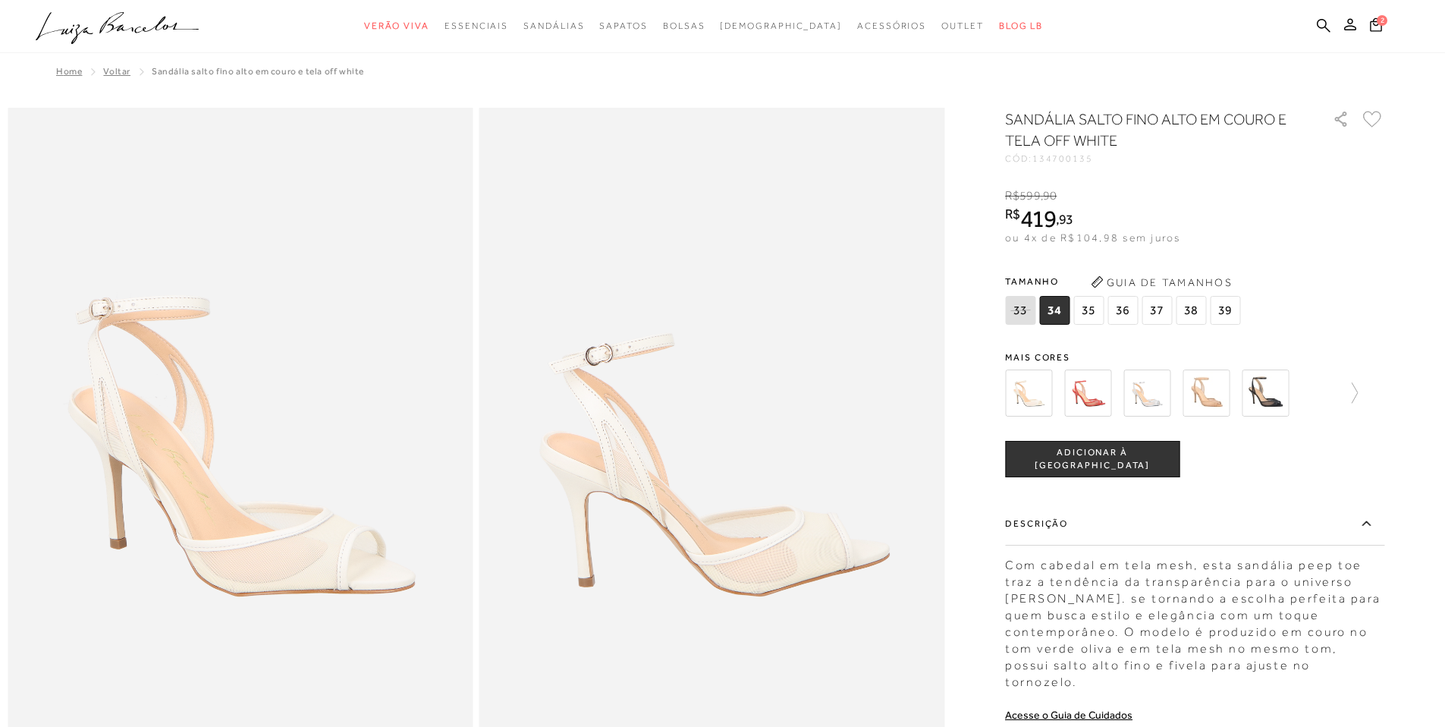
click at [1097, 314] on span "35" at bounding box center [1089, 310] width 30 height 29
click at [1128, 468] on button "ADICIONAR À [GEOGRAPHIC_DATA]" at bounding box center [1092, 459] width 175 height 36
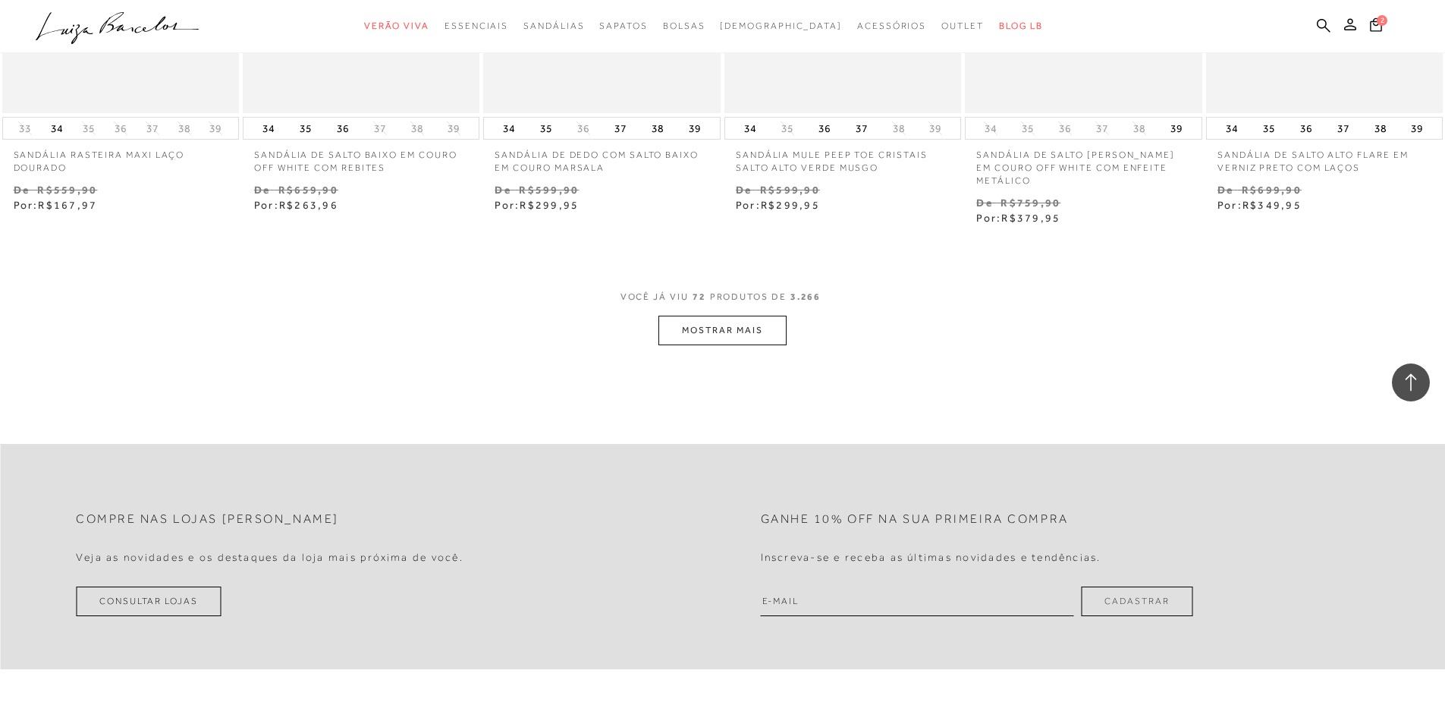
scroll to position [5602, 0]
click at [756, 337] on button "MOSTRAR MAIS" at bounding box center [722, 334] width 127 height 30
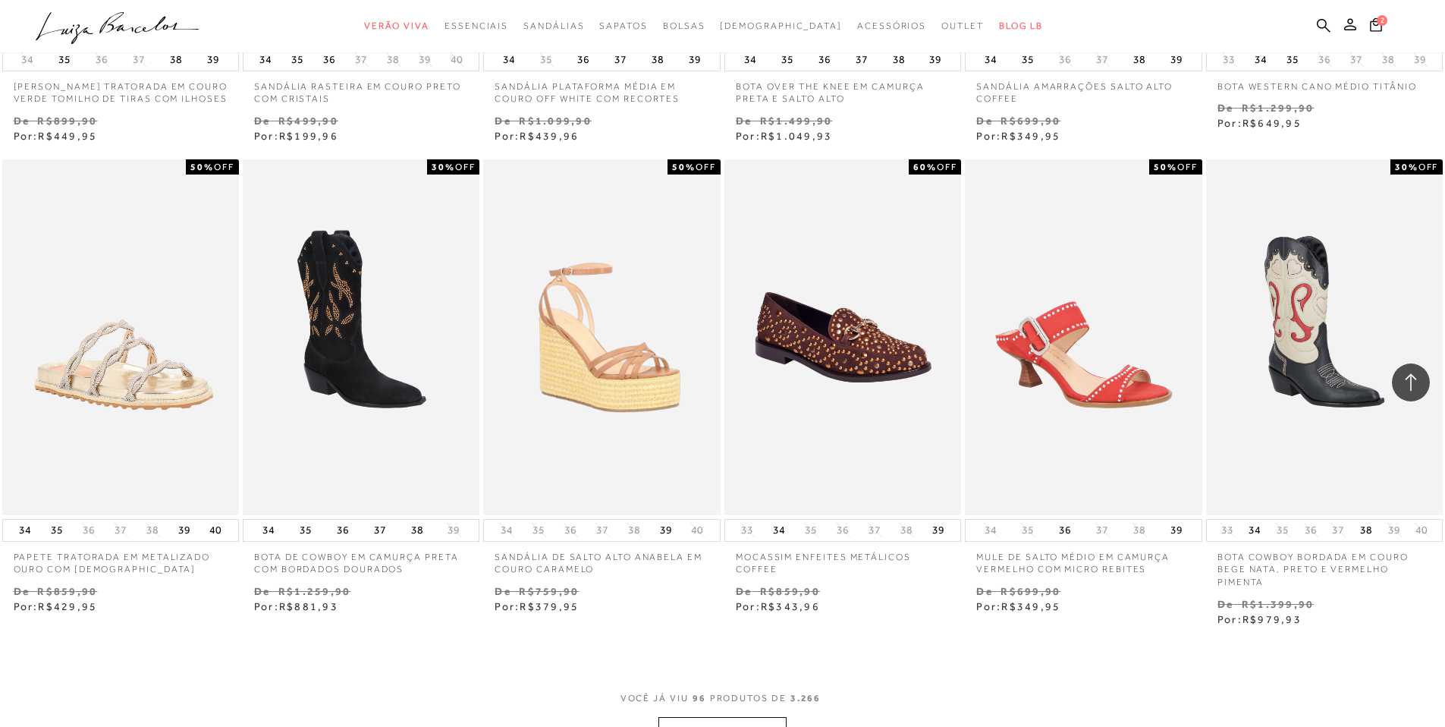
scroll to position [7274, 0]
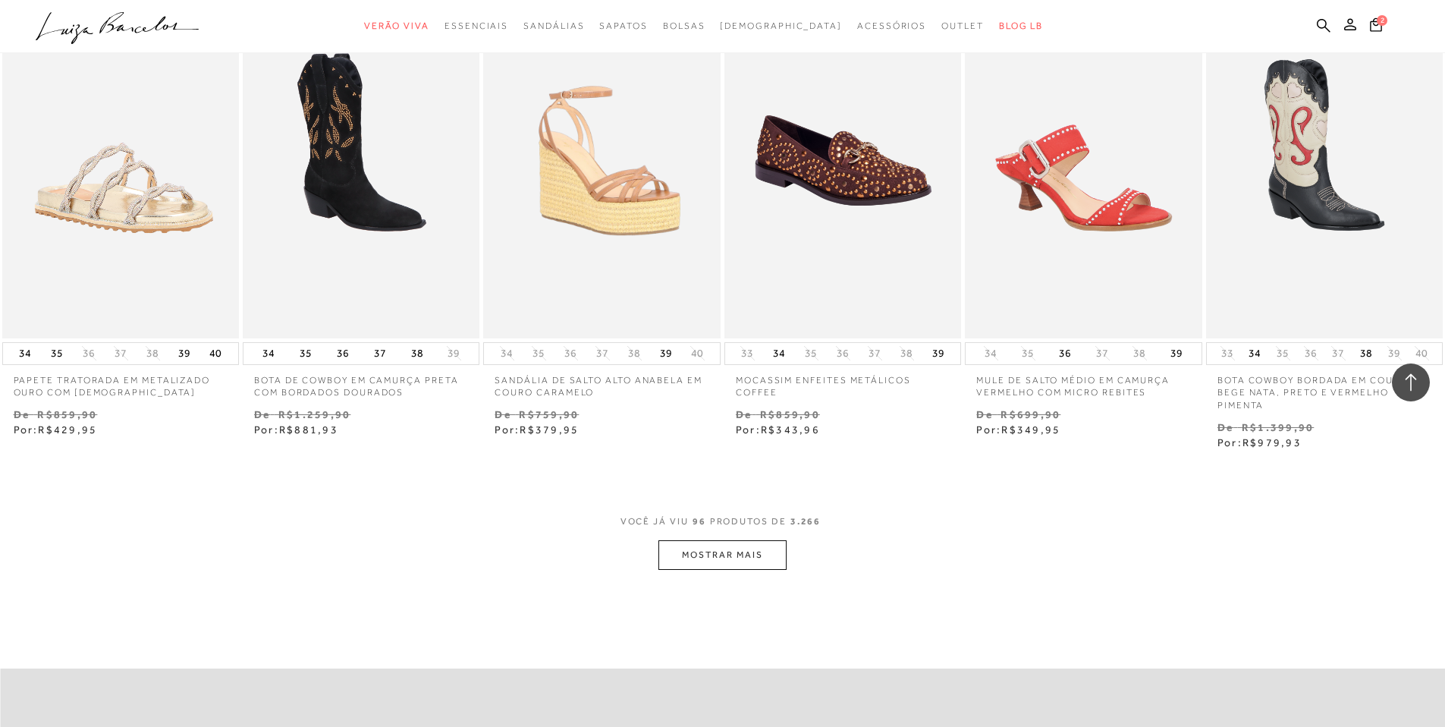
click at [722, 570] on button "MOSTRAR MAIS" at bounding box center [722, 555] width 127 height 30
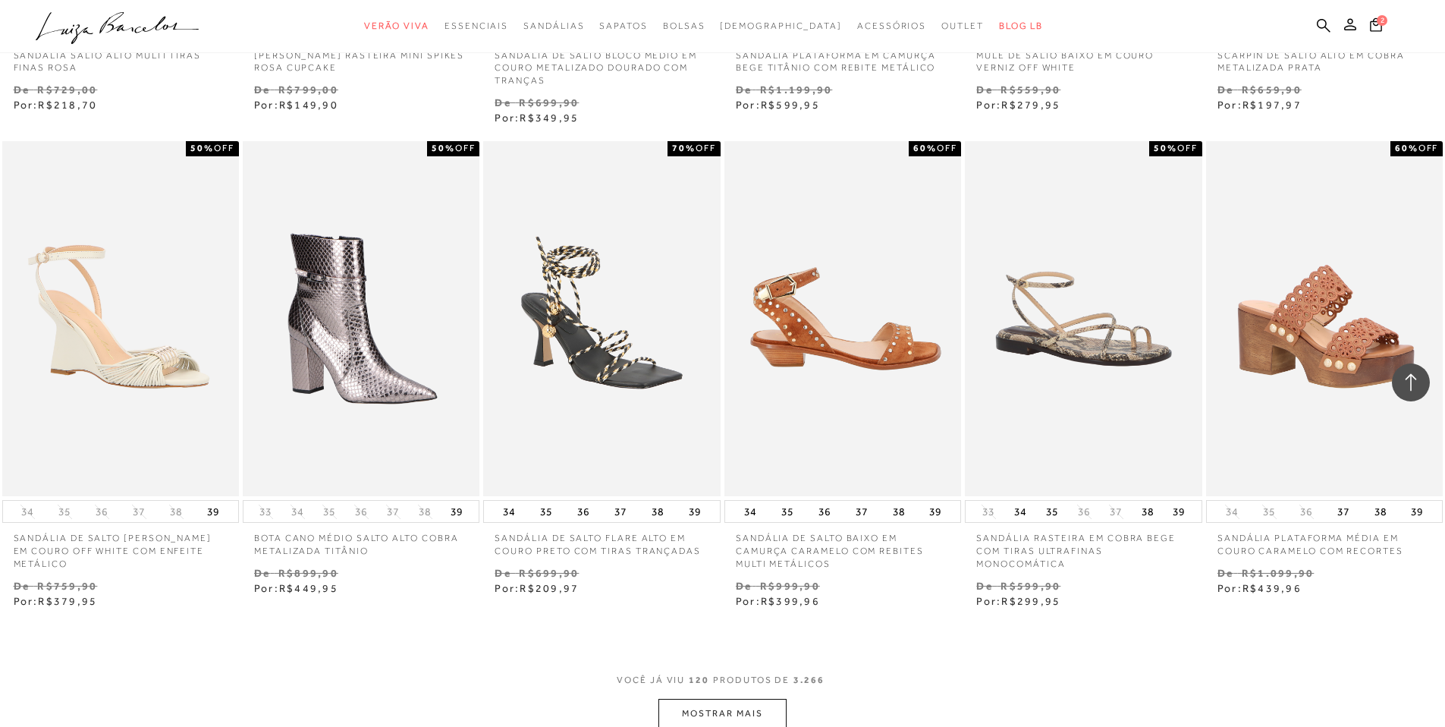
scroll to position [9188, 0]
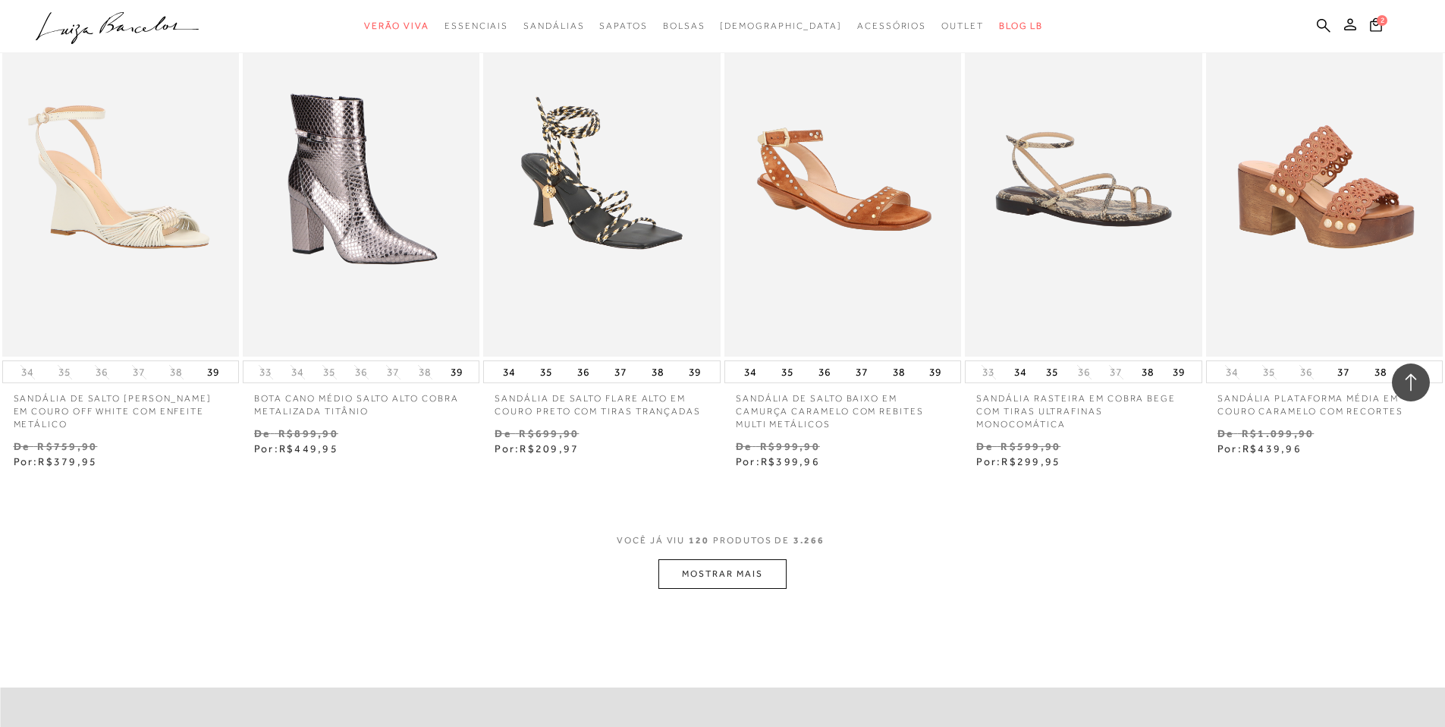
click at [760, 582] on button "MOSTRAR MAIS" at bounding box center [722, 574] width 127 height 30
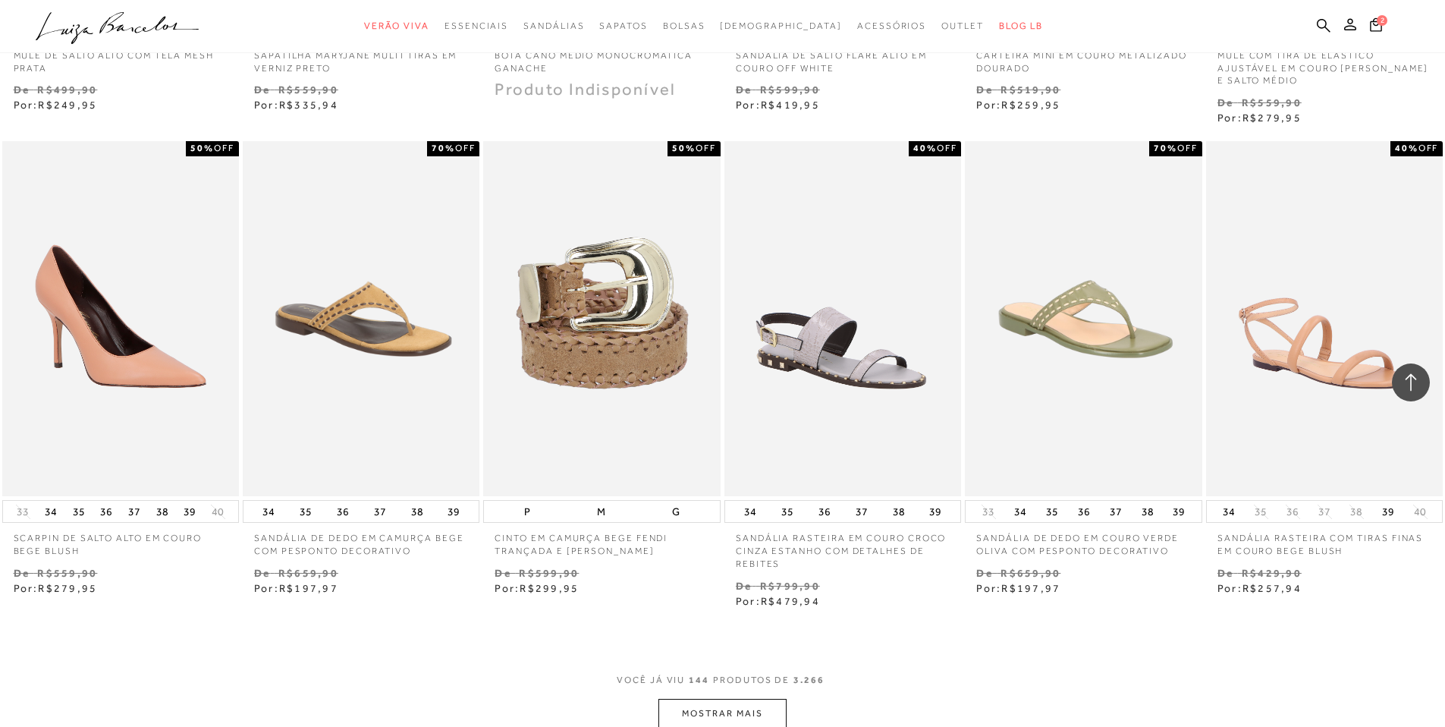
scroll to position [11121, 0]
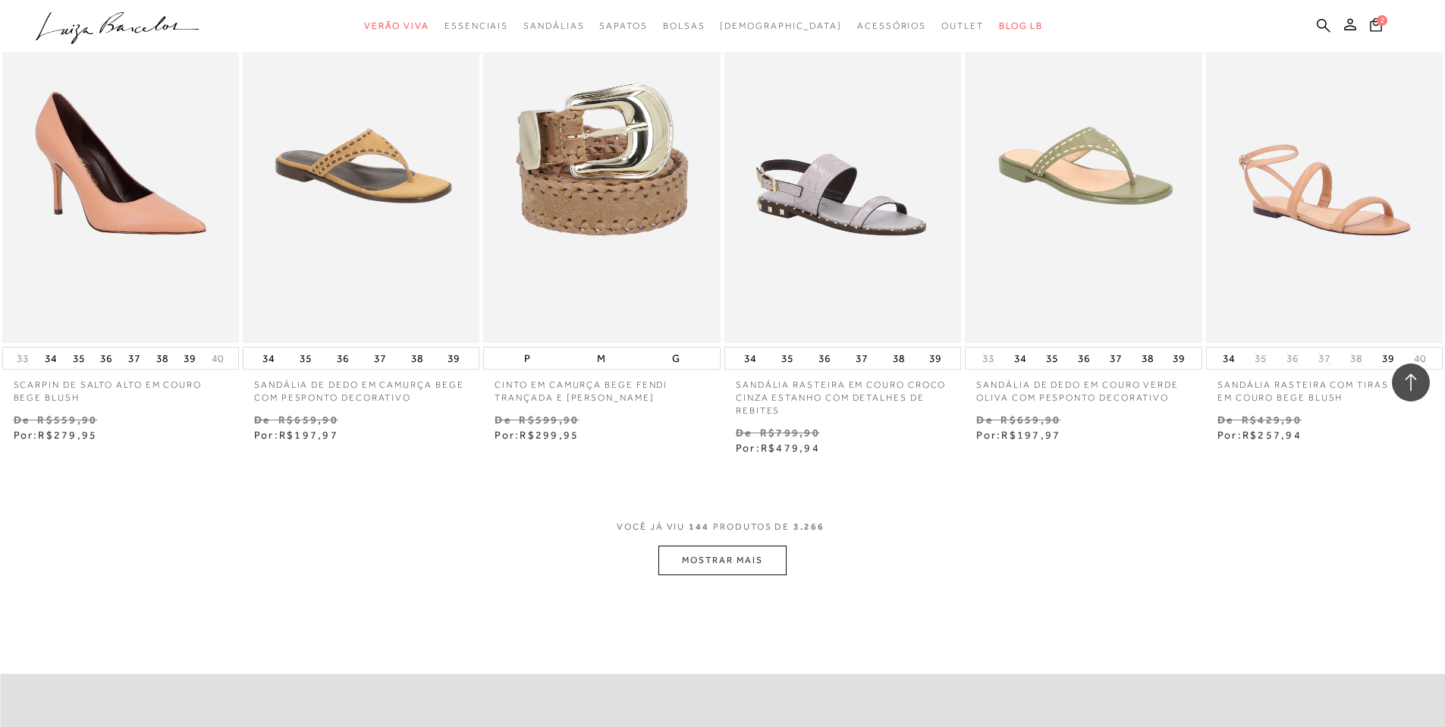
click at [744, 575] on button "MOSTRAR MAIS" at bounding box center [722, 561] width 127 height 30
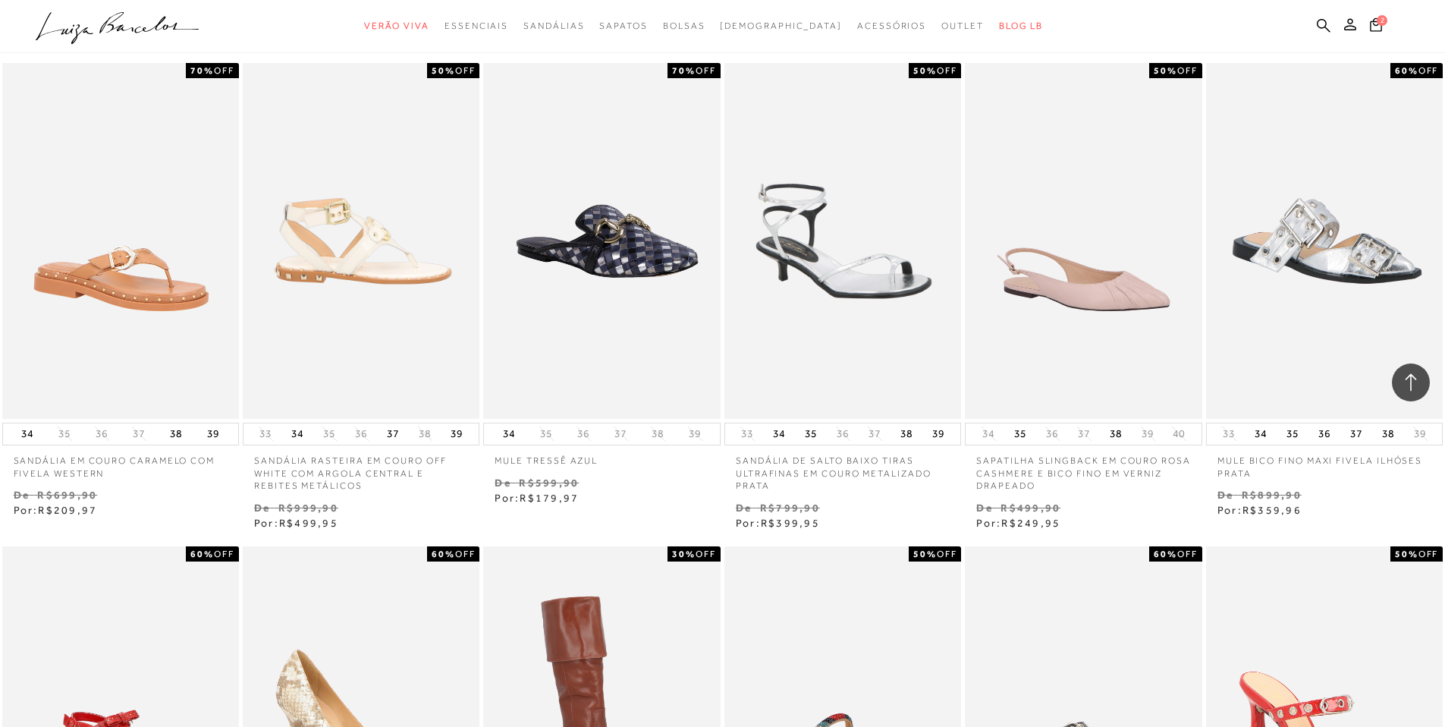
scroll to position [12984, 0]
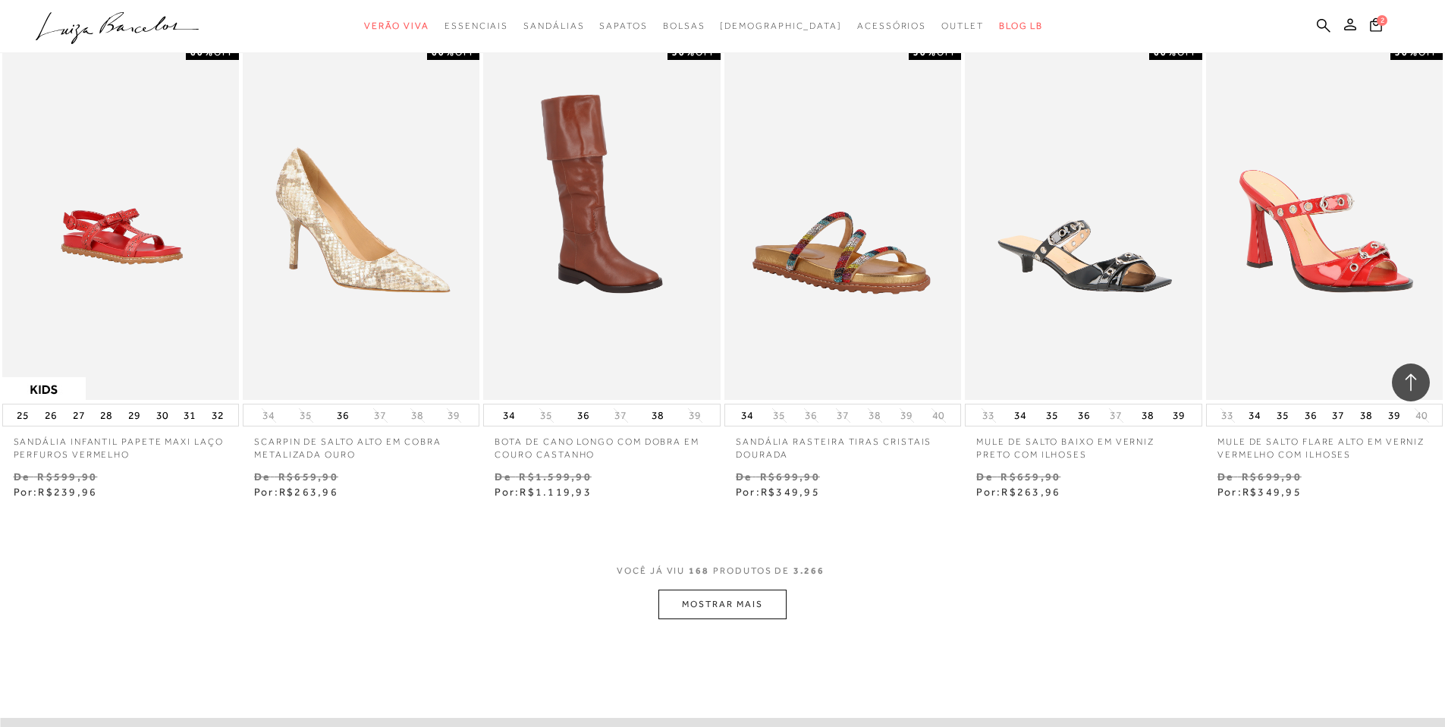
click at [671, 619] on button "MOSTRAR MAIS" at bounding box center [722, 605] width 127 height 30
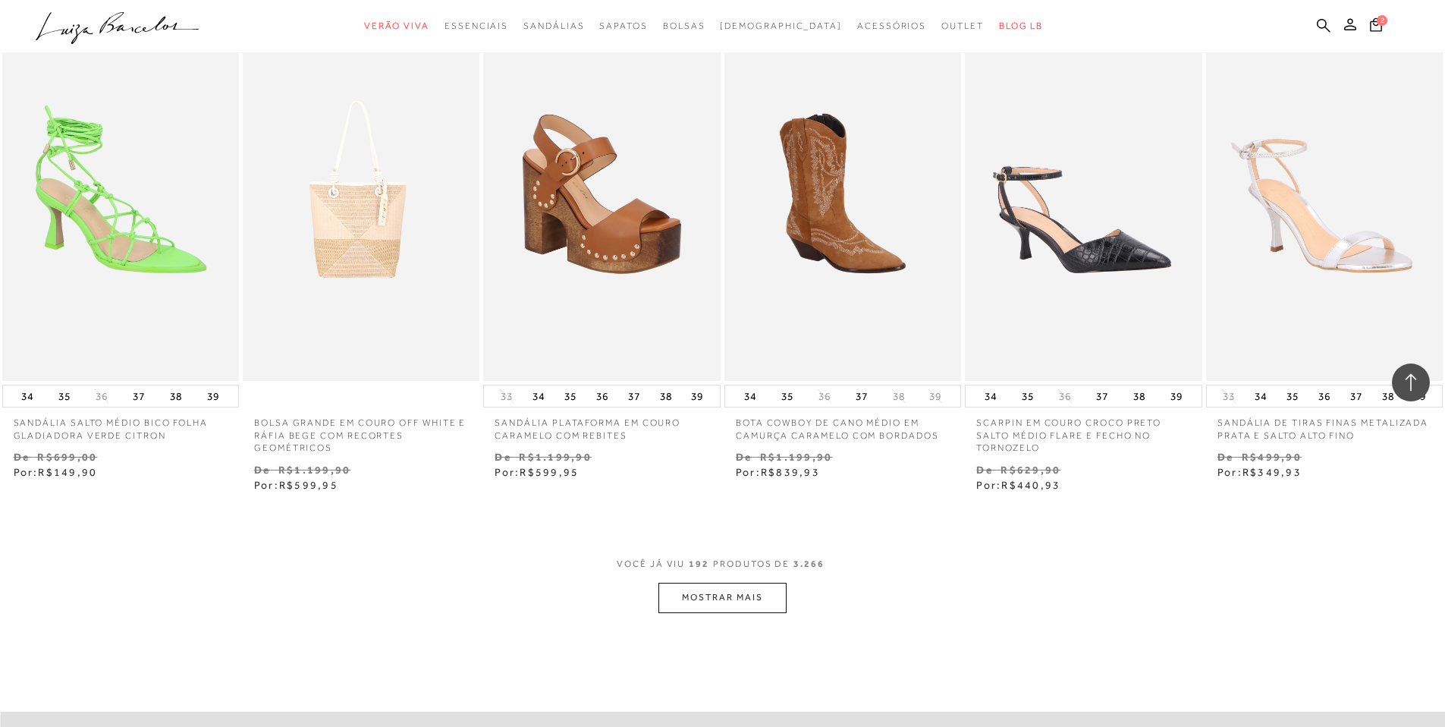
scroll to position [14919, 0]
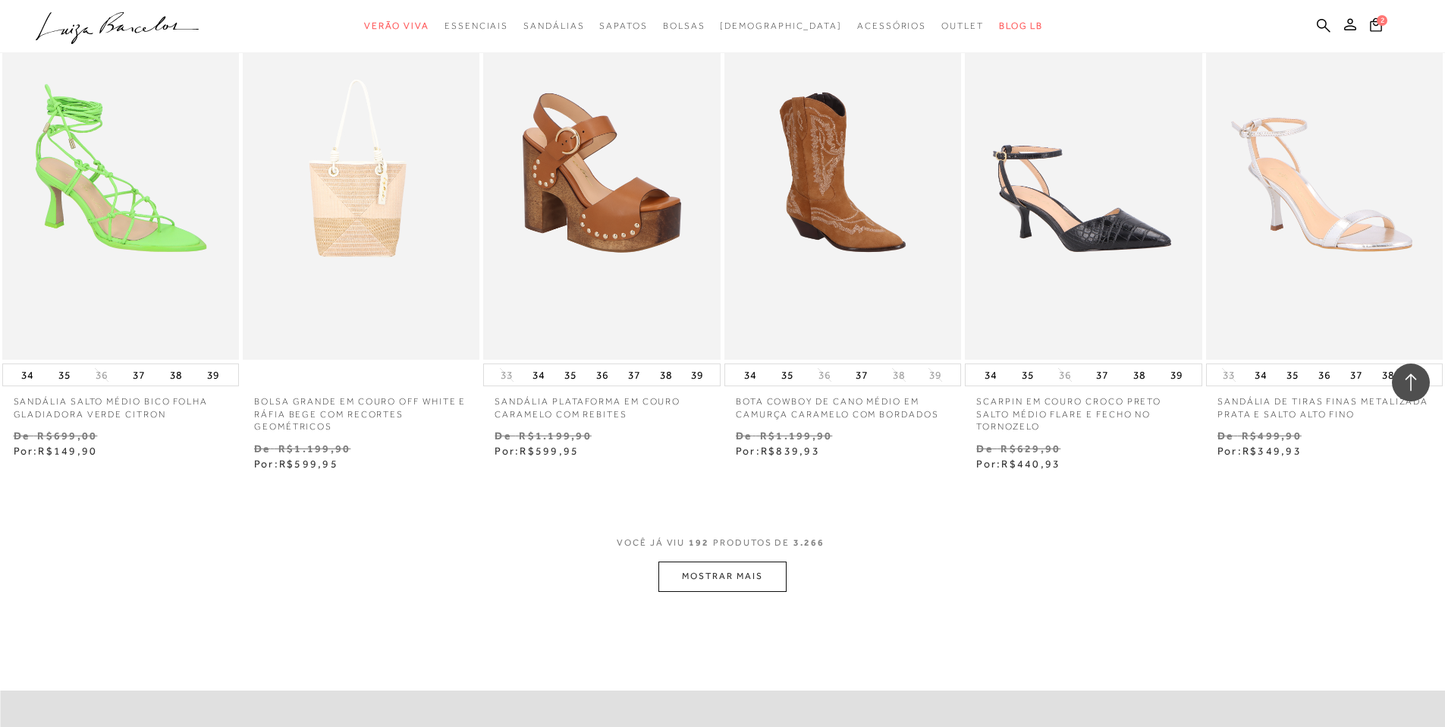
click at [762, 585] on button "MOSTRAR MAIS" at bounding box center [722, 576] width 127 height 30
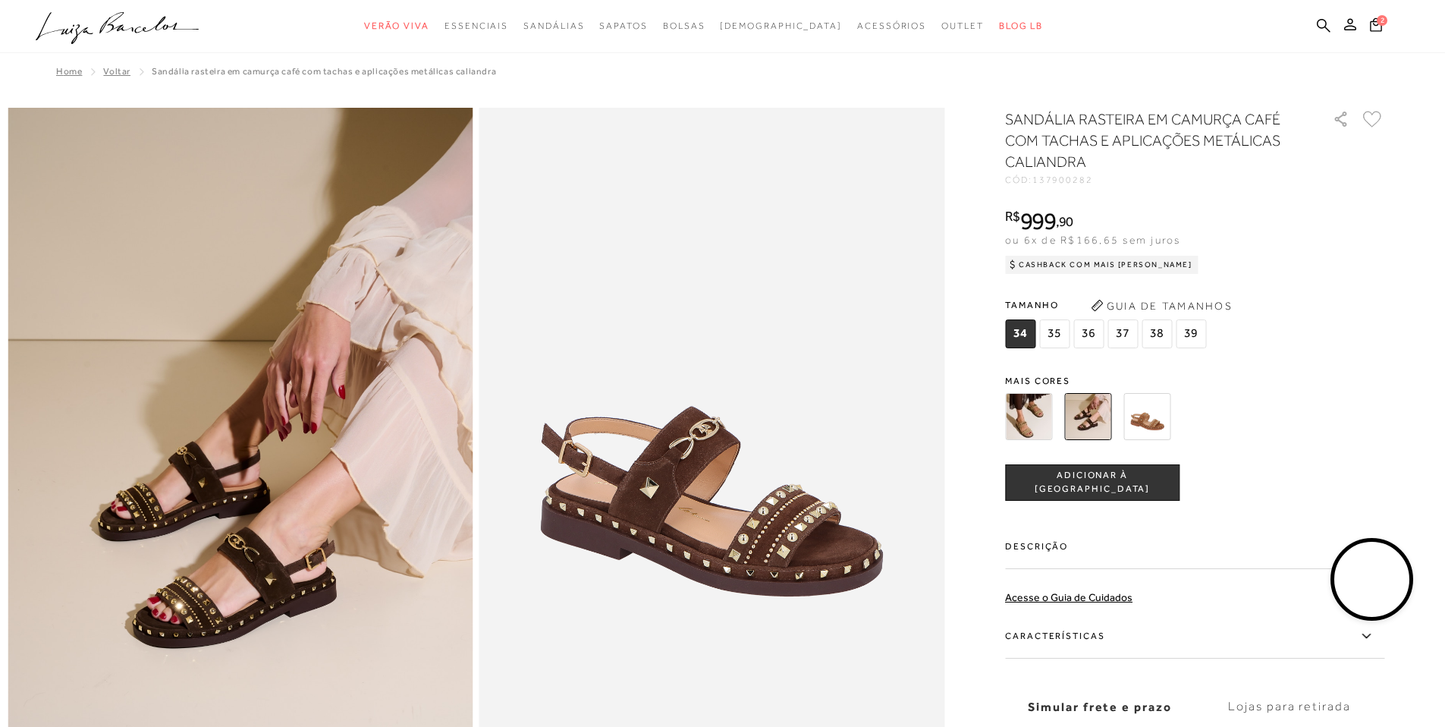
click at [1012, 406] on img at bounding box center [1028, 416] width 47 height 47
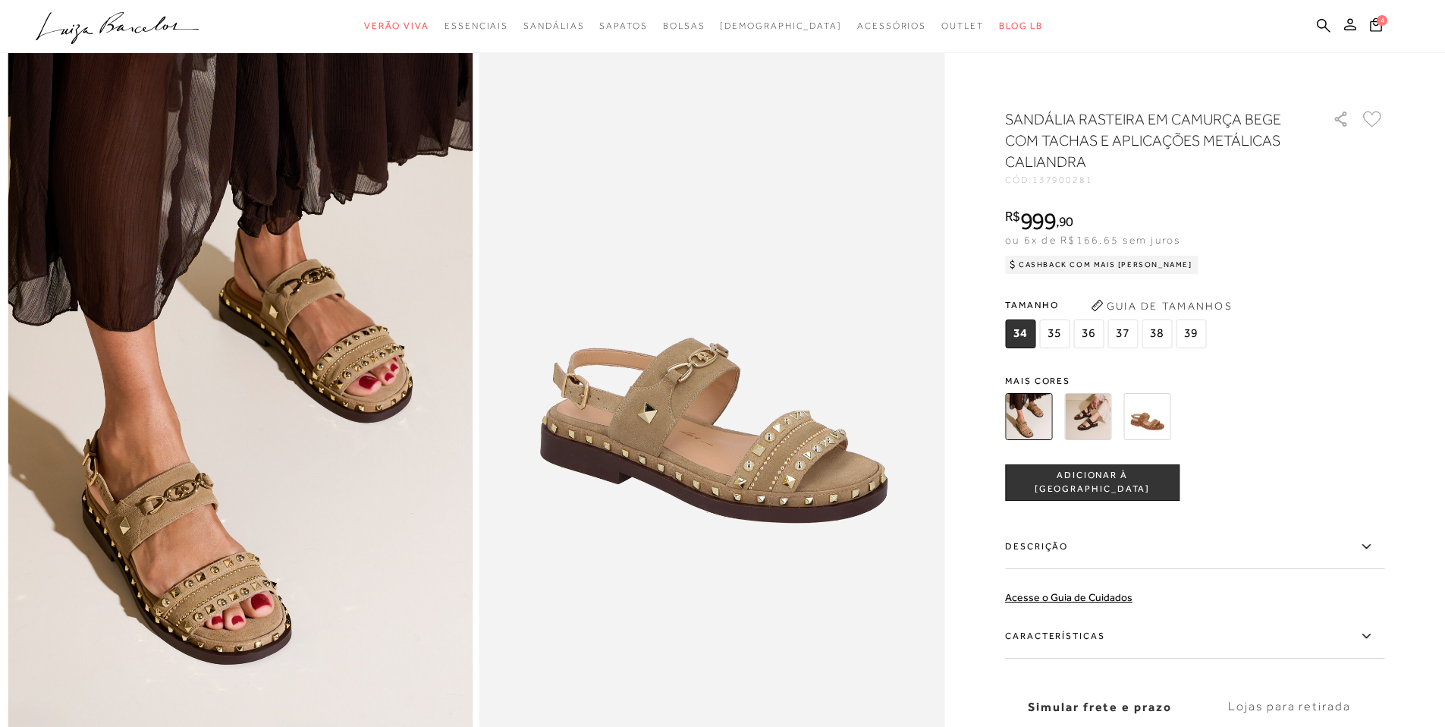
click at [1148, 408] on img at bounding box center [1147, 416] width 47 height 47
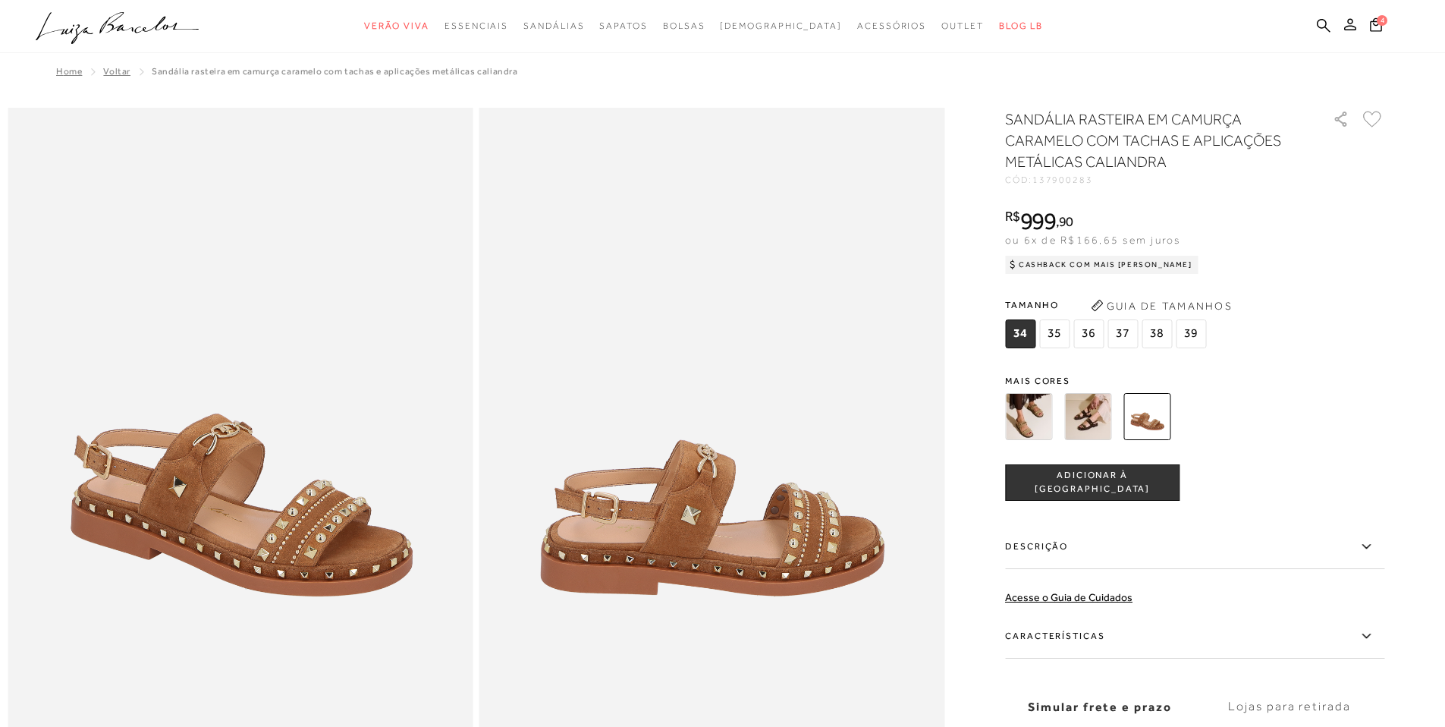
click at [1038, 429] on img at bounding box center [1028, 416] width 47 height 47
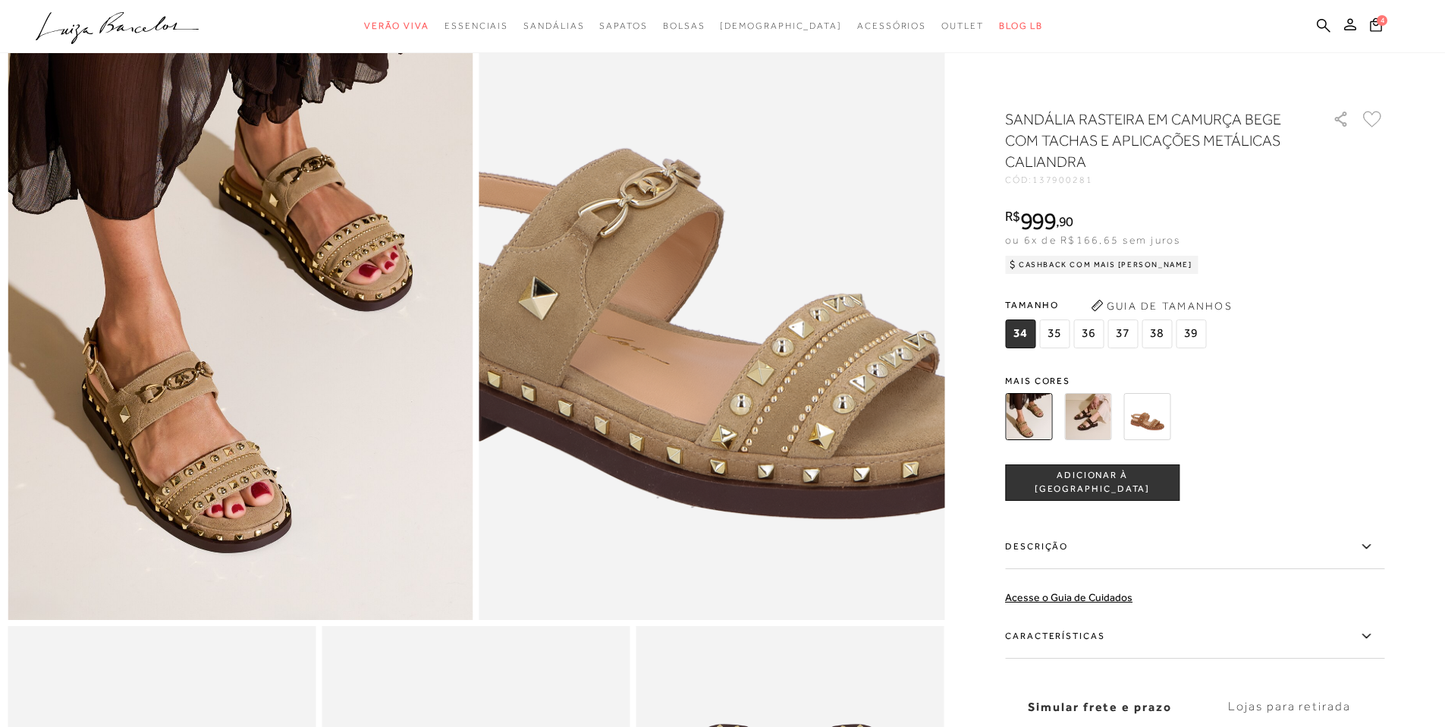
scroll to position [190, 0]
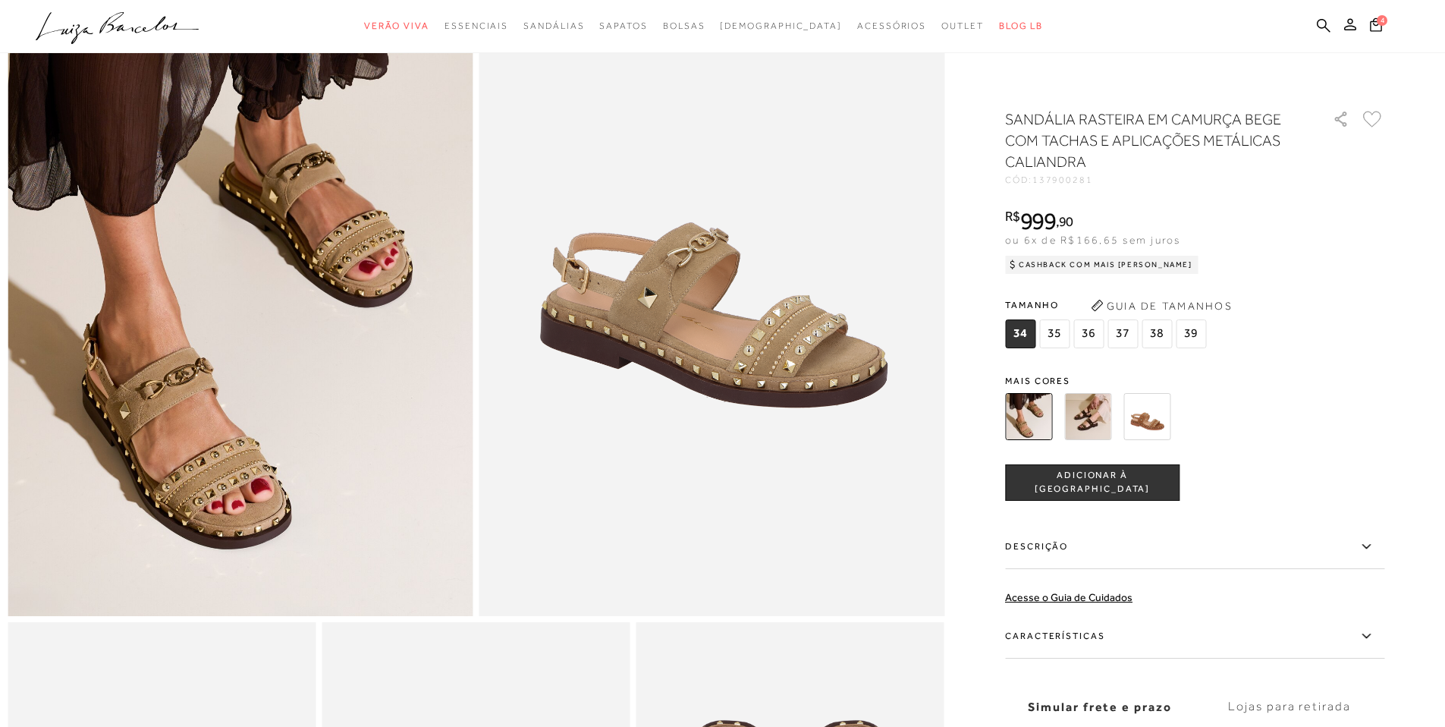
click at [1089, 410] on img at bounding box center [1088, 416] width 47 height 47
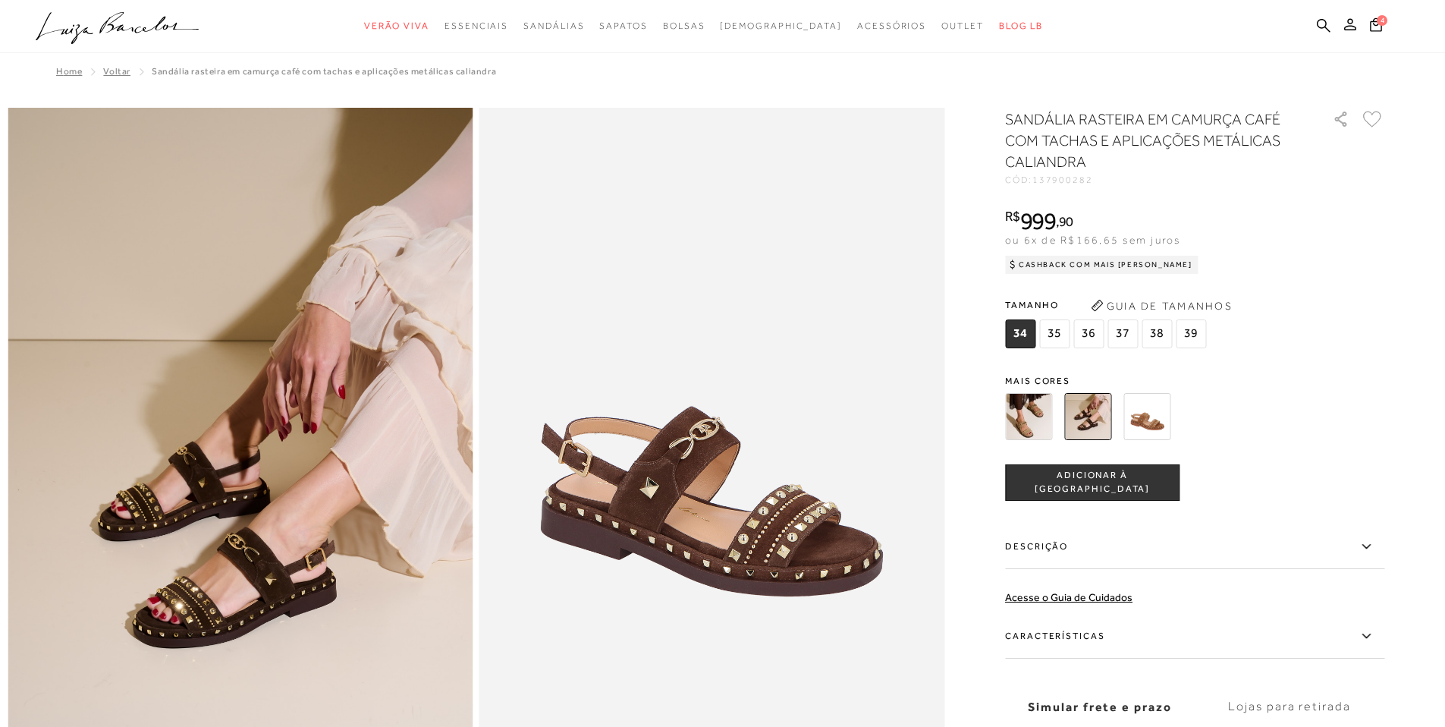
click at [1060, 332] on span "35" at bounding box center [1055, 333] width 30 height 29
click at [1109, 479] on span "ADICIONAR À [GEOGRAPHIC_DATA]" at bounding box center [1092, 482] width 173 height 27
